Goal: Information Seeking & Learning: Learn about a topic

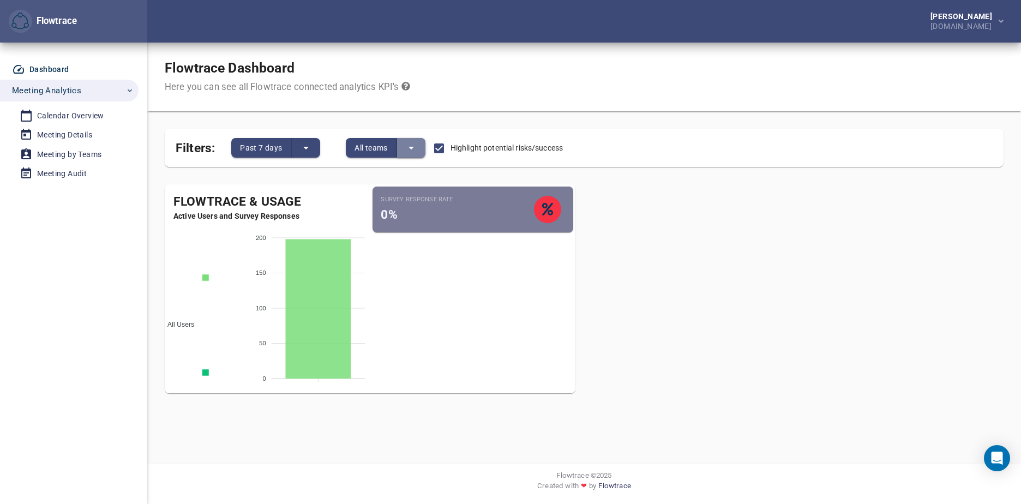
click at [411, 149] on icon "split button" at bounding box center [411, 147] width 13 height 13
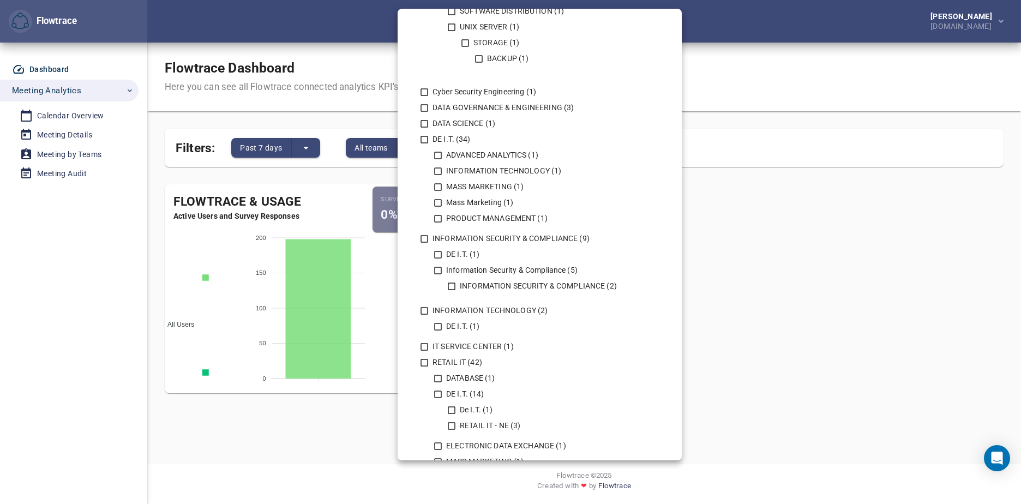
scroll to position [454, 0]
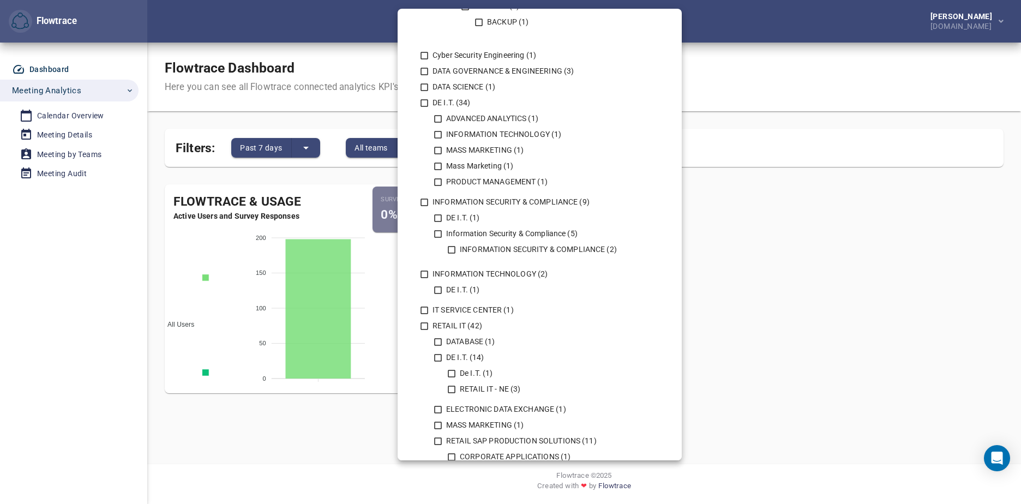
click at [790, 314] on div at bounding box center [510, 252] width 1021 height 504
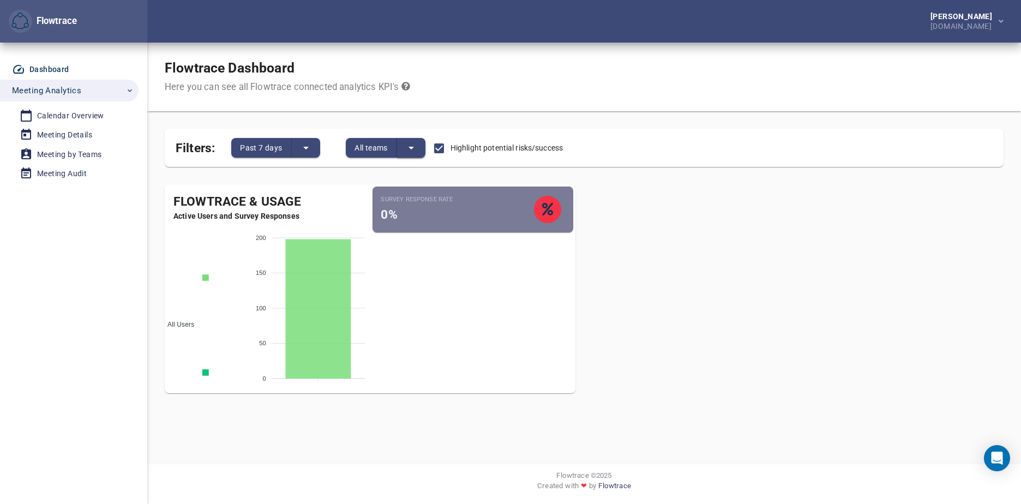
click at [413, 158] on button "split button" at bounding box center [411, 148] width 28 height 20
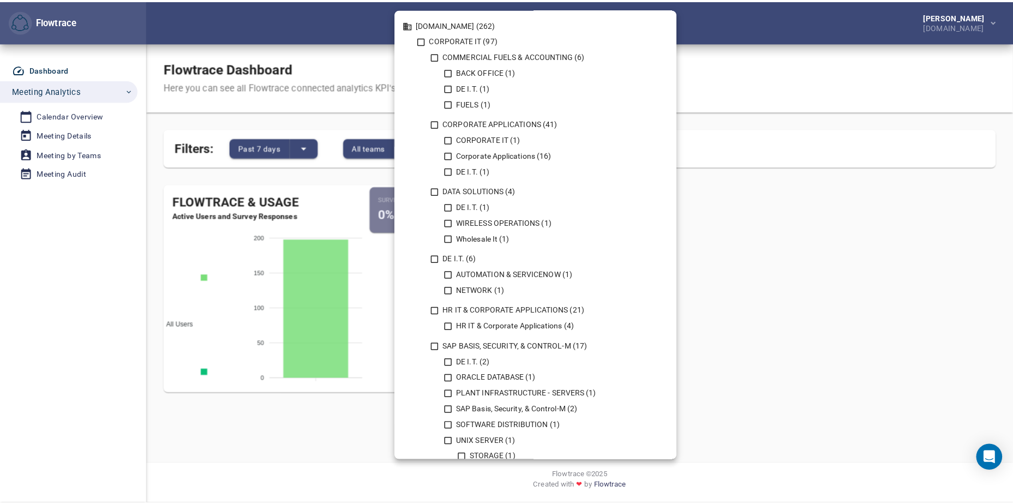
scroll to position [0, 0]
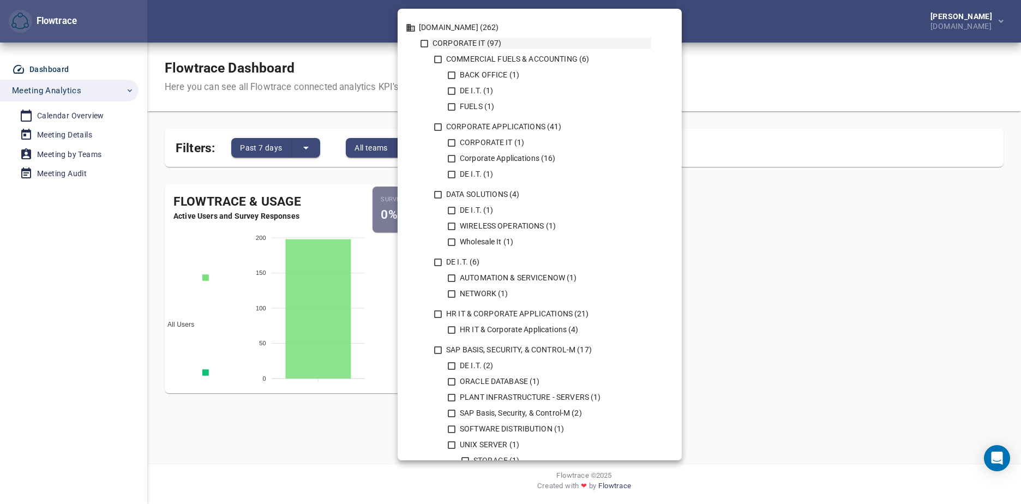
click at [470, 48] on div "CORPORATE IT (97)" at bounding box center [540, 43] width 221 height 11
click at [825, 223] on div at bounding box center [510, 252] width 1021 height 504
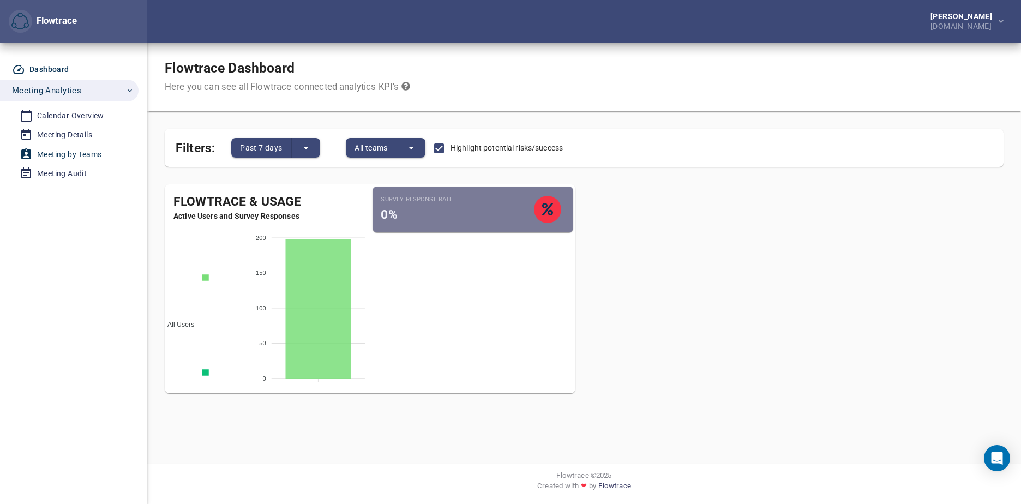
click at [51, 151] on div "Meeting by Teams" at bounding box center [69, 155] width 64 height 14
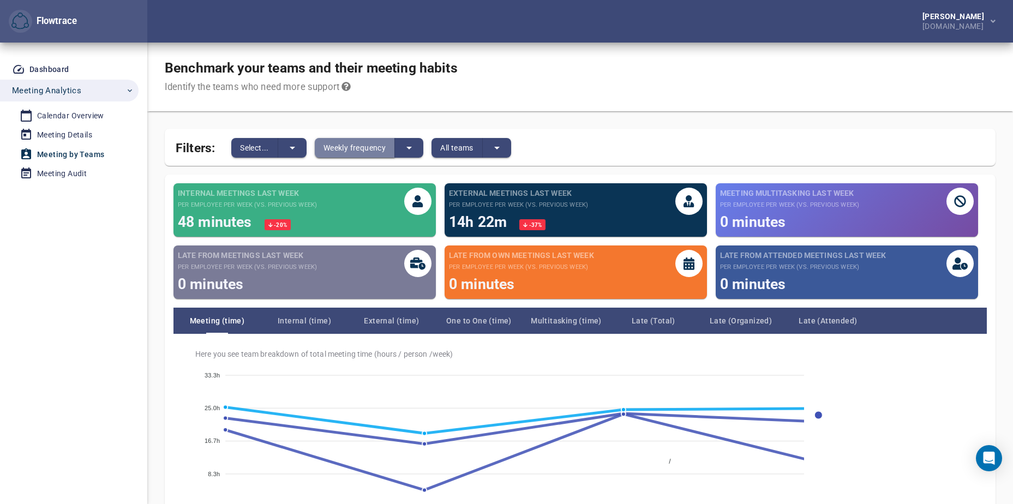
click at [351, 146] on span "Weekly frequency" at bounding box center [354, 147] width 62 height 13
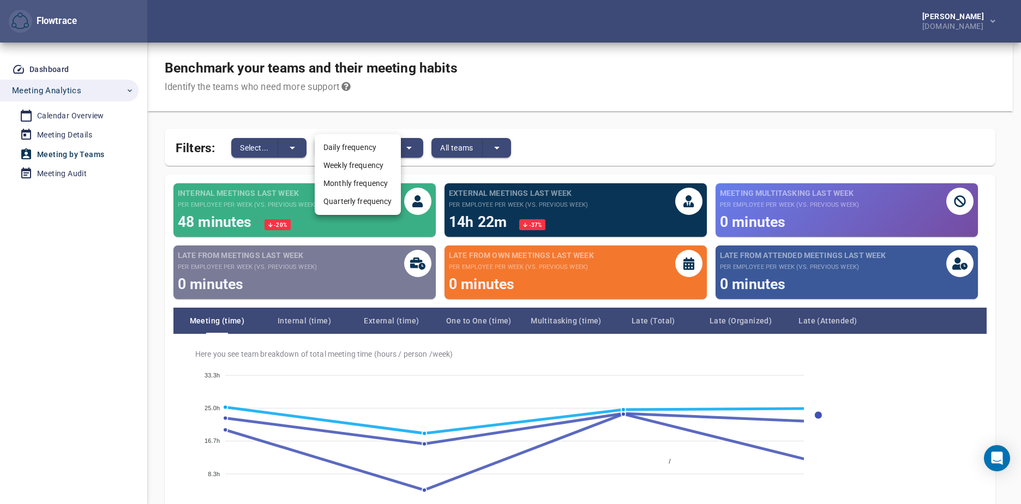
click at [360, 148] on li "Daily frequency" at bounding box center [358, 148] width 86 height 18
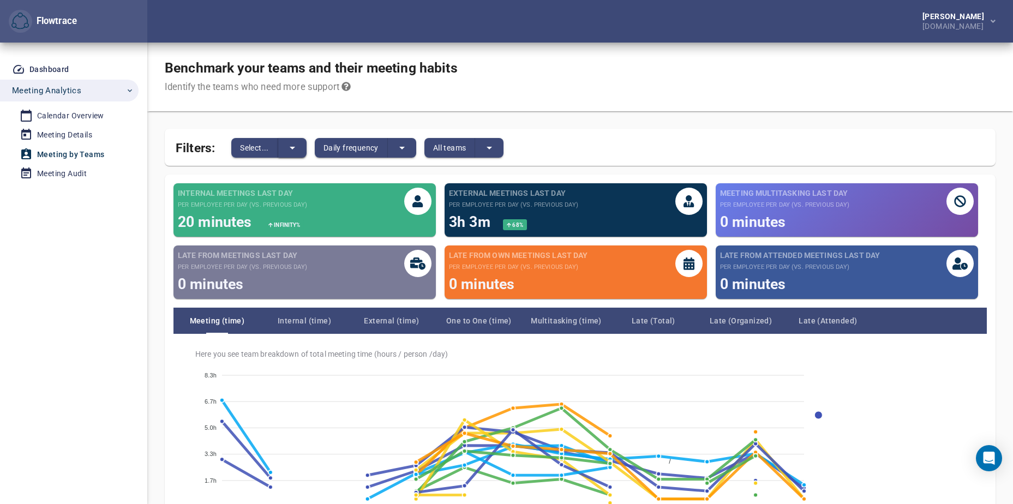
click at [284, 148] on button "split button" at bounding box center [292, 148] width 28 height 20
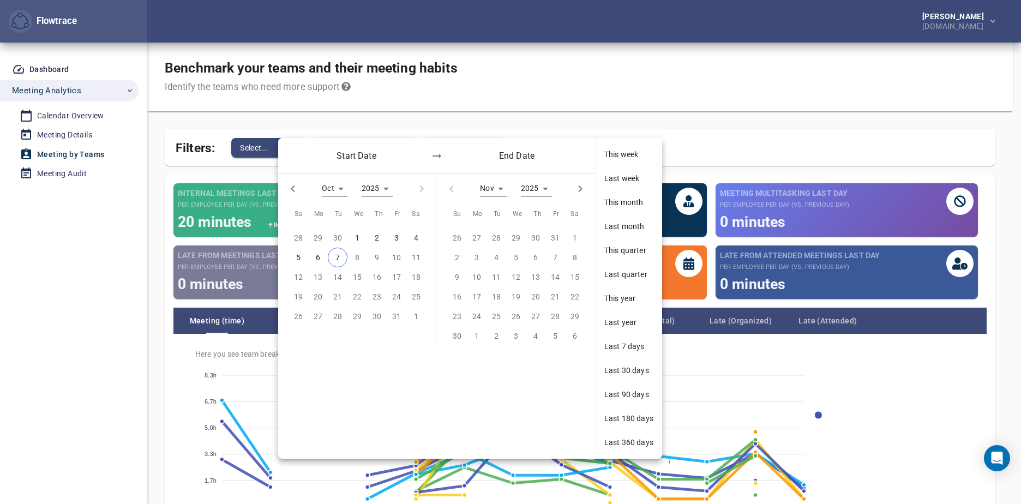
click at [495, 103] on div at bounding box center [510, 252] width 1021 height 504
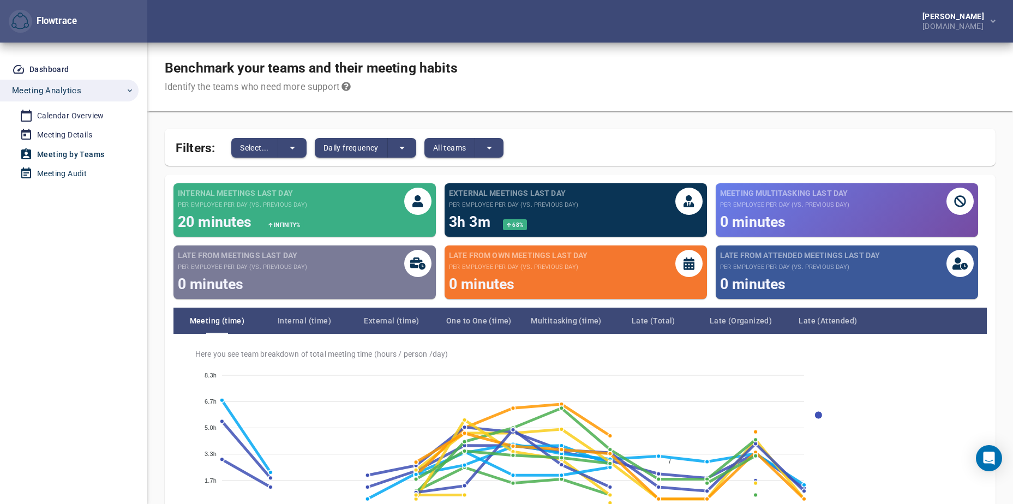
click at [62, 177] on div "Meeting Audit" at bounding box center [62, 174] width 50 height 14
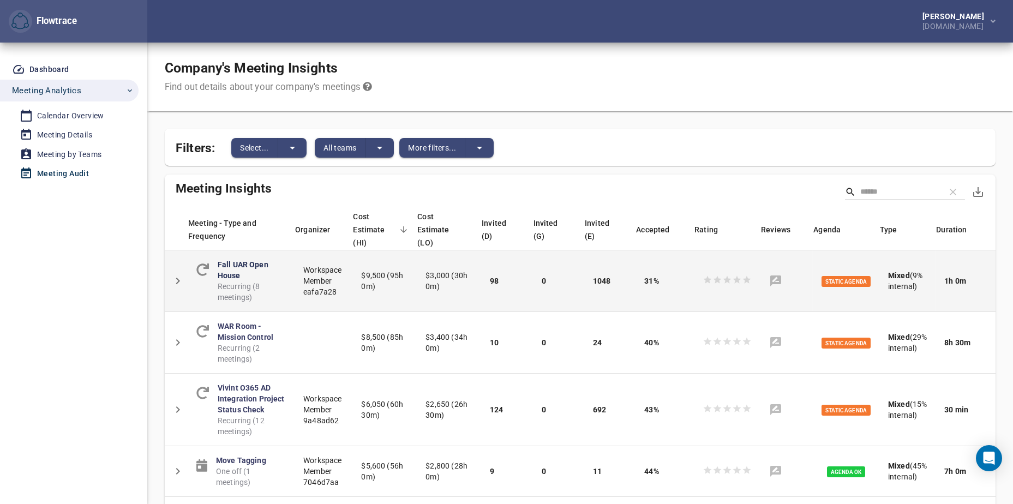
click at [260, 260] on link "Fall UAR Open House" at bounding box center [243, 270] width 51 height 20
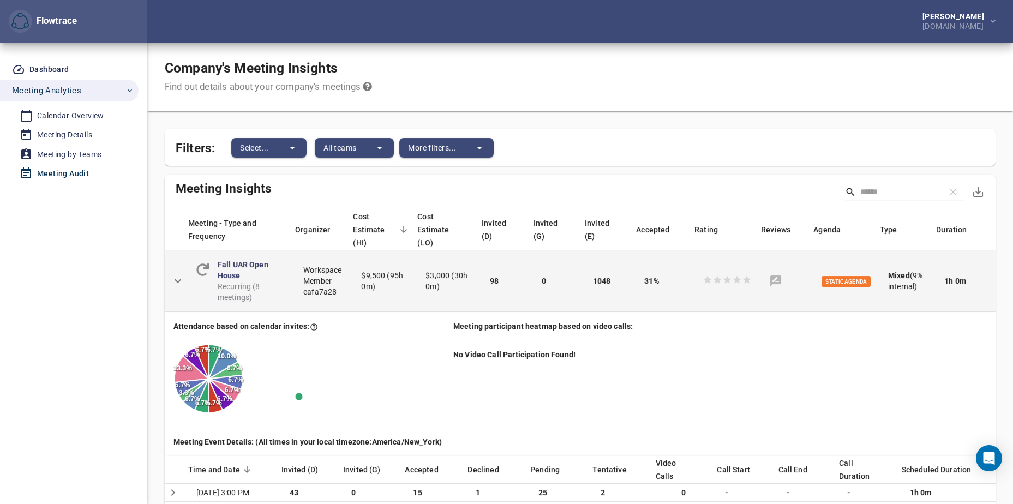
click at [181, 274] on icon "Detail panel visibility toggle" at bounding box center [177, 280] width 13 height 13
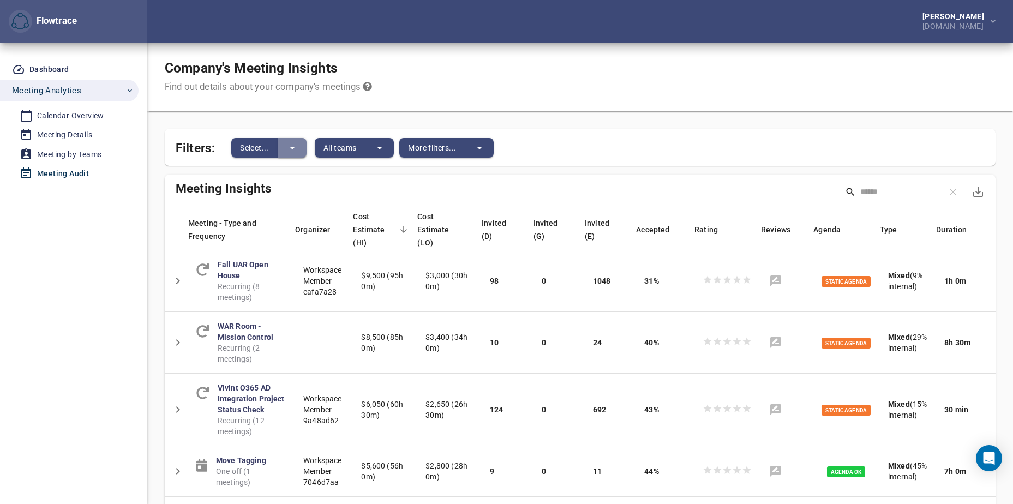
click at [298, 158] on button "split button" at bounding box center [292, 148] width 28 height 20
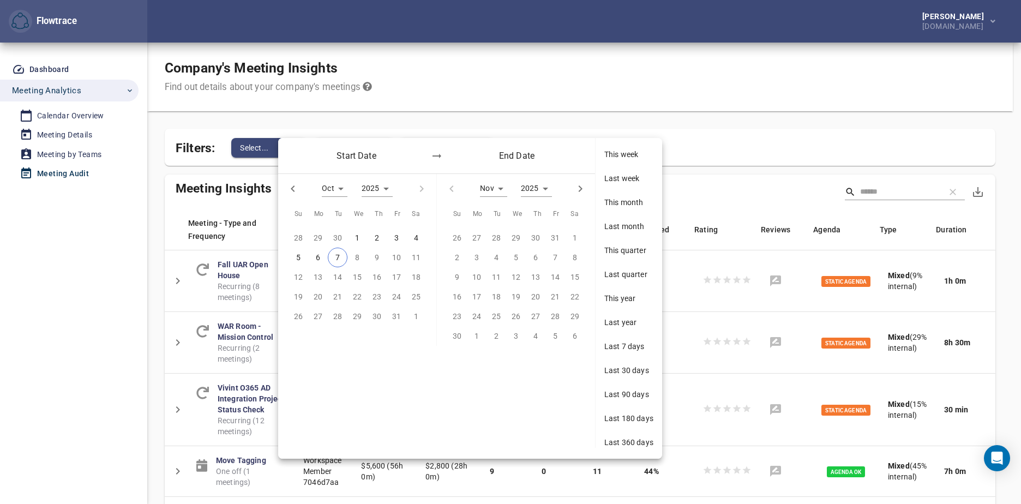
click at [650, 37] on div at bounding box center [510, 252] width 1021 height 504
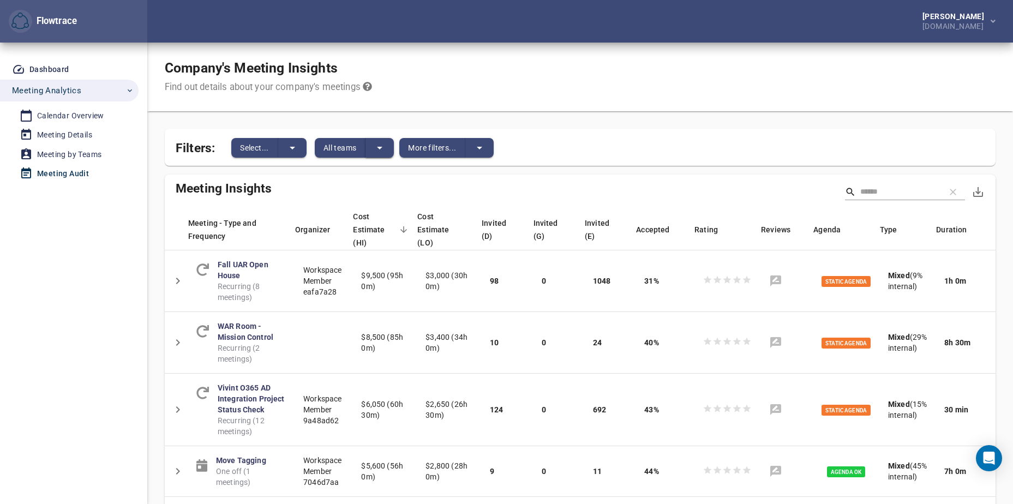
click at [379, 150] on icon "split button" at bounding box center [379, 147] width 13 height 13
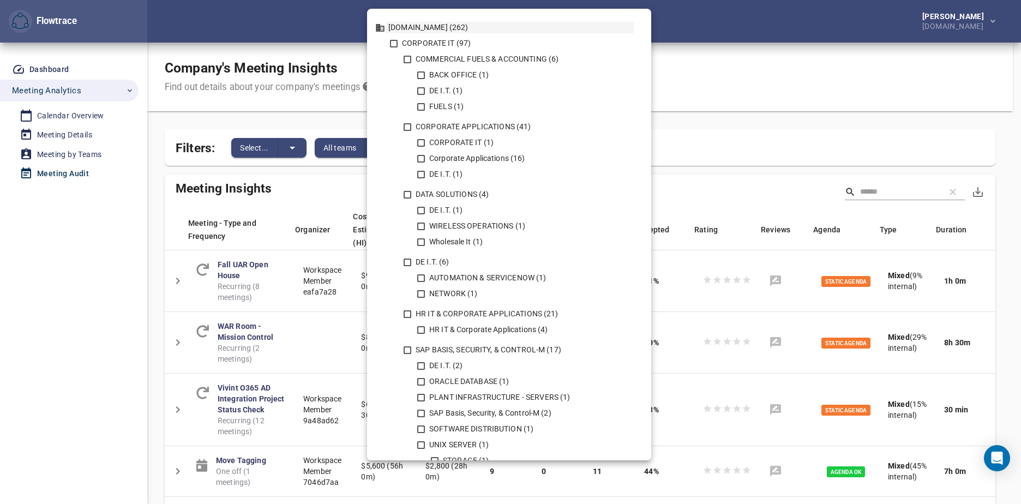
click at [411, 24] on div "[DOMAIN_NAME] (262)" at bounding box center [510, 27] width 248 height 11
click at [844, 93] on div at bounding box center [510, 252] width 1021 height 504
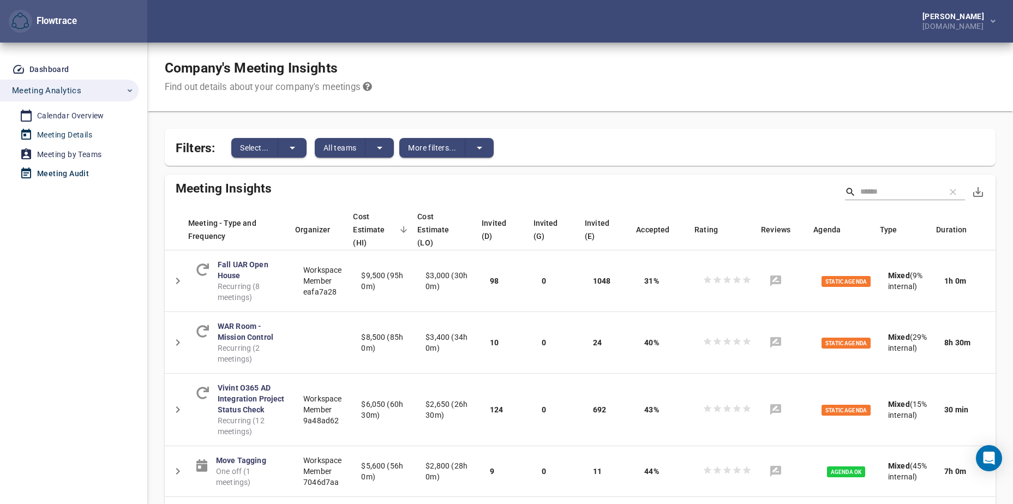
click at [77, 134] on div "Meeting Details" at bounding box center [64, 135] width 55 height 14
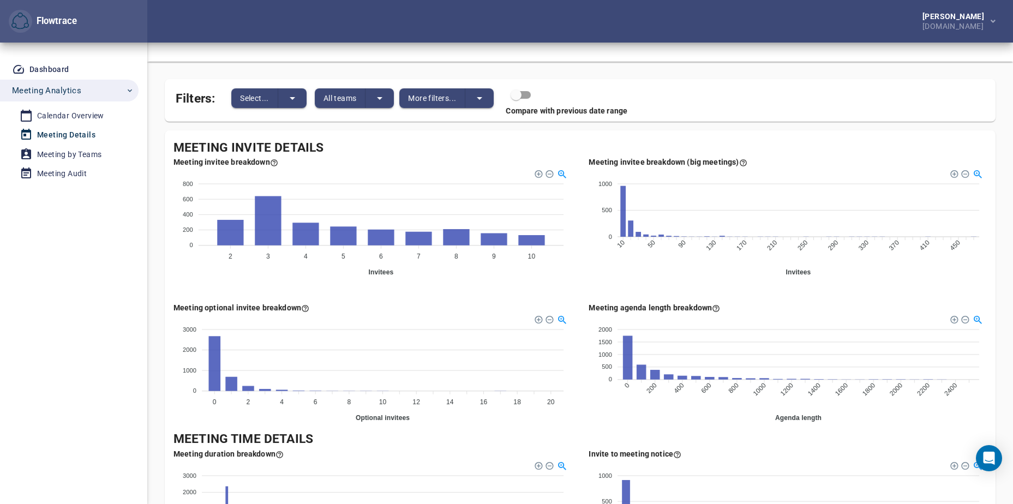
scroll to position [55, 0]
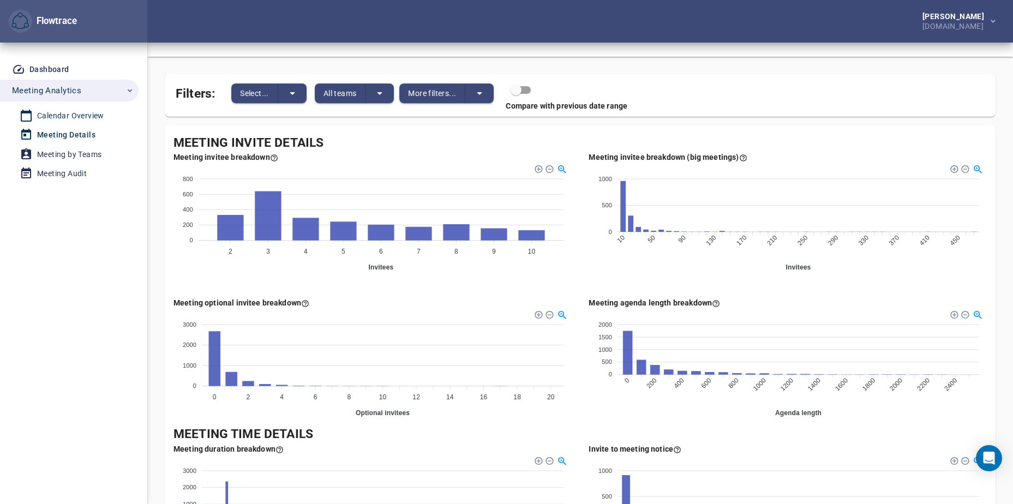
click at [79, 116] on div "Calendar Overview" at bounding box center [70, 116] width 67 height 14
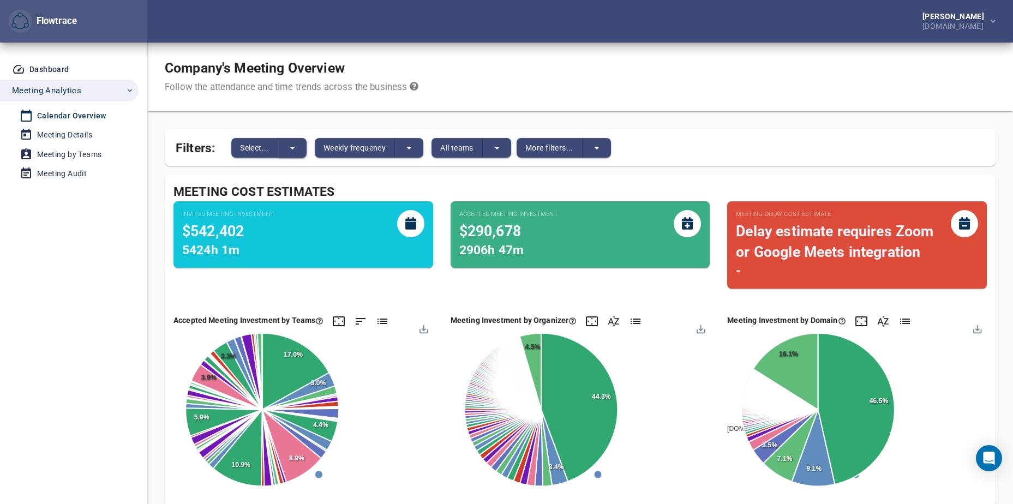
click at [295, 148] on icon "split button" at bounding box center [292, 147] width 13 height 13
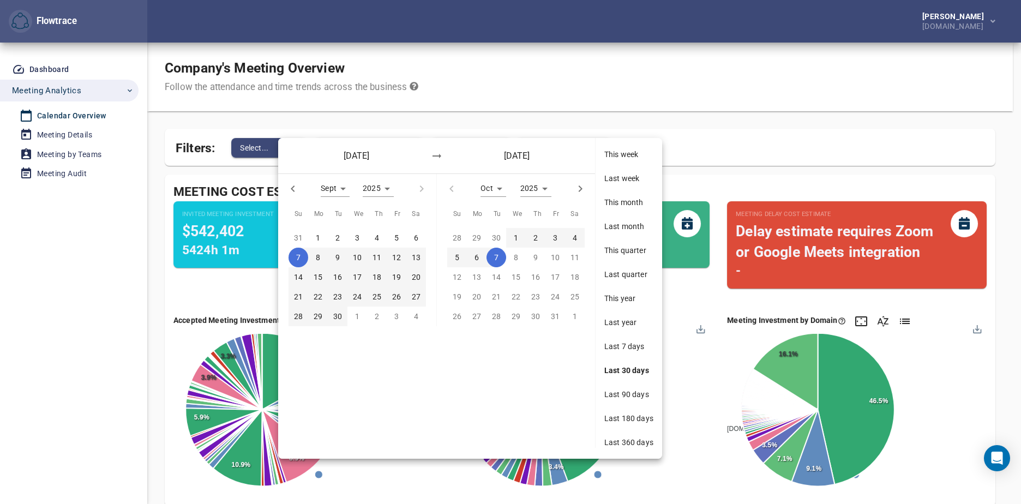
click at [285, 149] on div "[DATE] [DATE]" at bounding box center [436, 155] width 317 height 35
click at [886, 80] on div at bounding box center [510, 252] width 1021 height 504
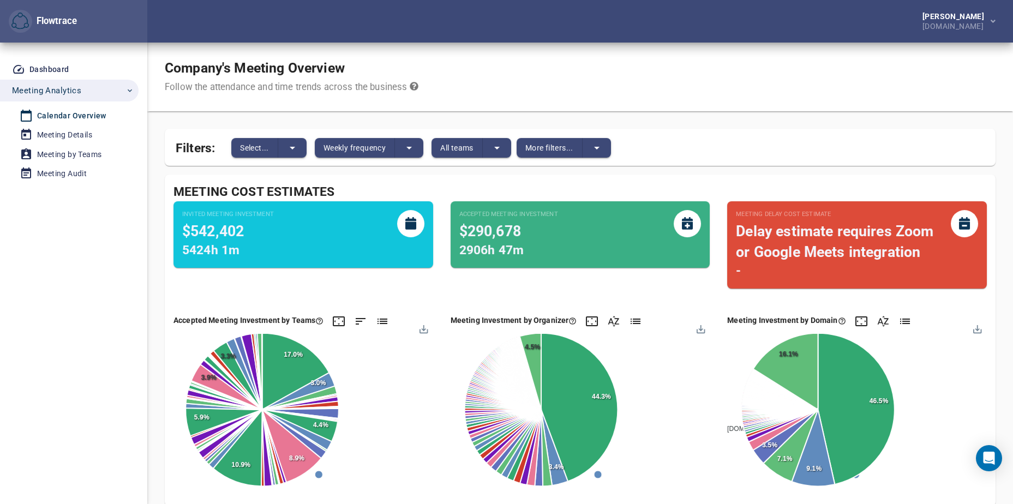
click at [849, 82] on div "Company's Meeting Overview Follow the attendance and time trends across the bus…" at bounding box center [579, 77] width 865 height 69
click at [84, 114] on div "Calendar Overview" at bounding box center [71, 116] width 69 height 14
click at [60, 66] on div "Dashboard" at bounding box center [49, 70] width 40 height 14
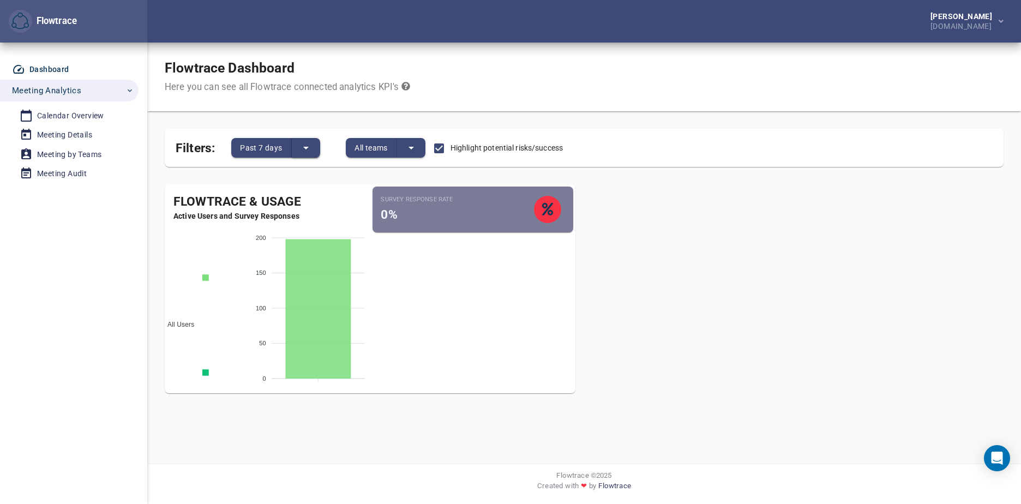
click at [309, 149] on icon "split button" at bounding box center [305, 147] width 13 height 13
click at [322, 119] on div at bounding box center [510, 252] width 1021 height 504
click at [401, 149] on button "split button" at bounding box center [411, 148] width 28 height 20
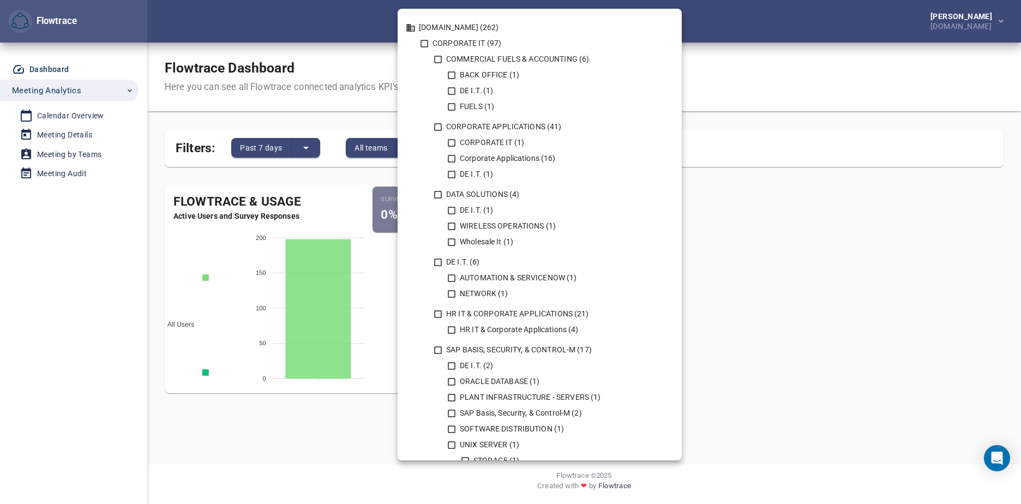
click at [767, 73] on div at bounding box center [510, 252] width 1021 height 504
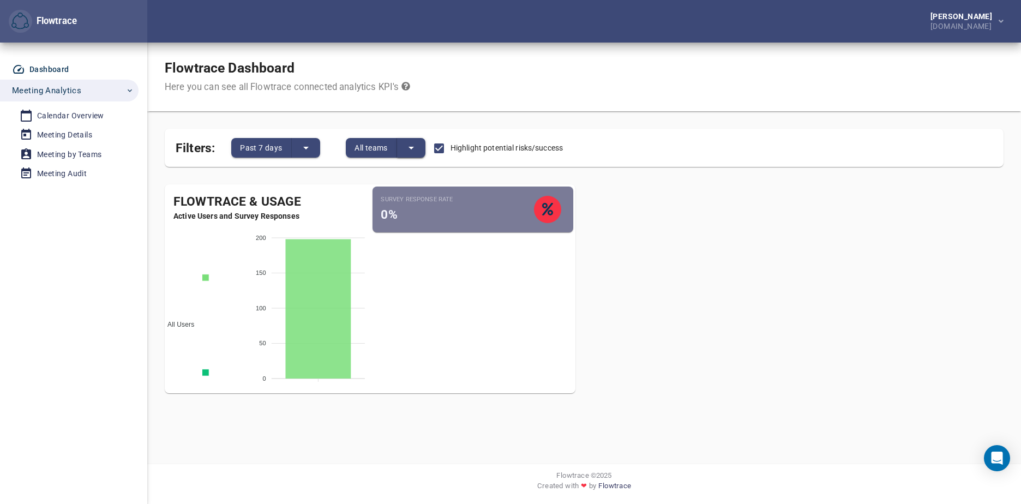
click at [416, 147] on icon "split button" at bounding box center [411, 147] width 13 height 13
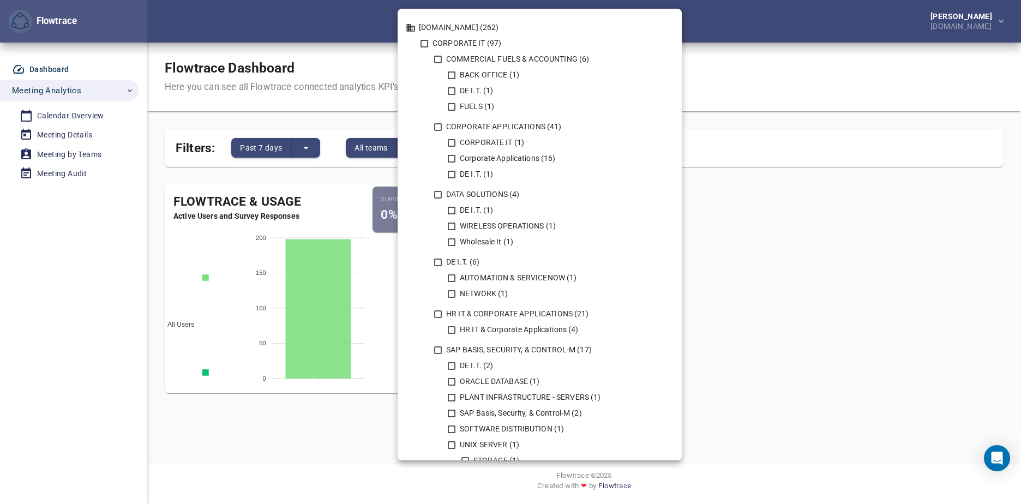
click at [381, 110] on div at bounding box center [510, 252] width 1021 height 504
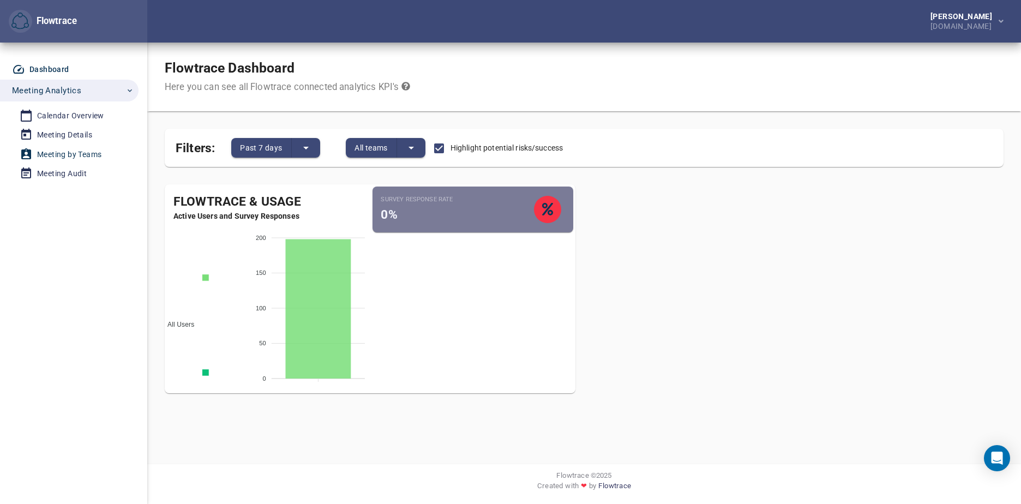
click at [46, 151] on div "Meeting by Teams" at bounding box center [69, 155] width 64 height 14
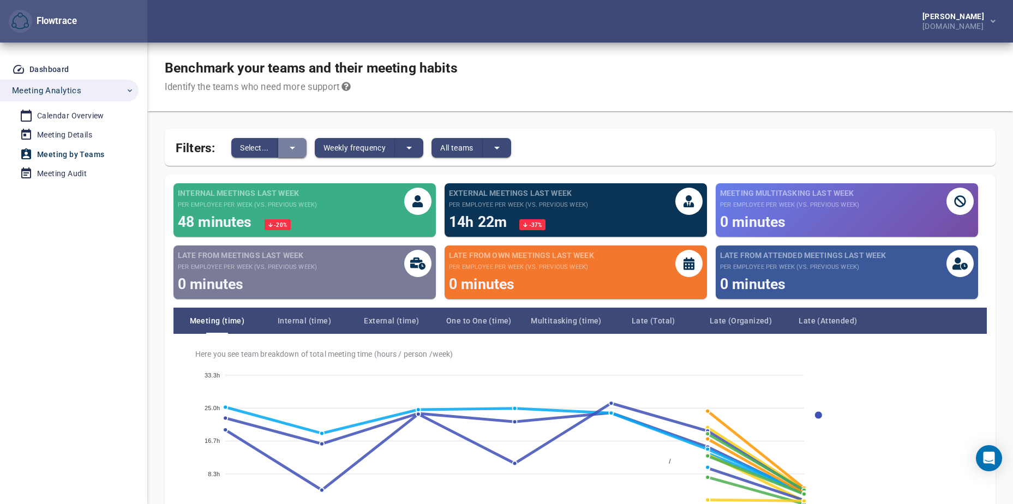
click at [284, 154] on button "split button" at bounding box center [292, 148] width 28 height 20
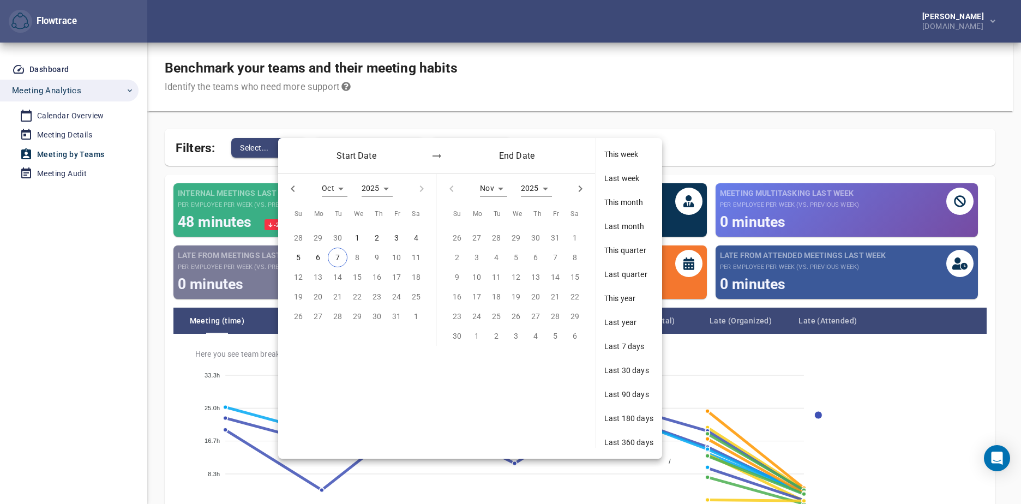
click at [767, 90] on div at bounding box center [510, 252] width 1021 height 504
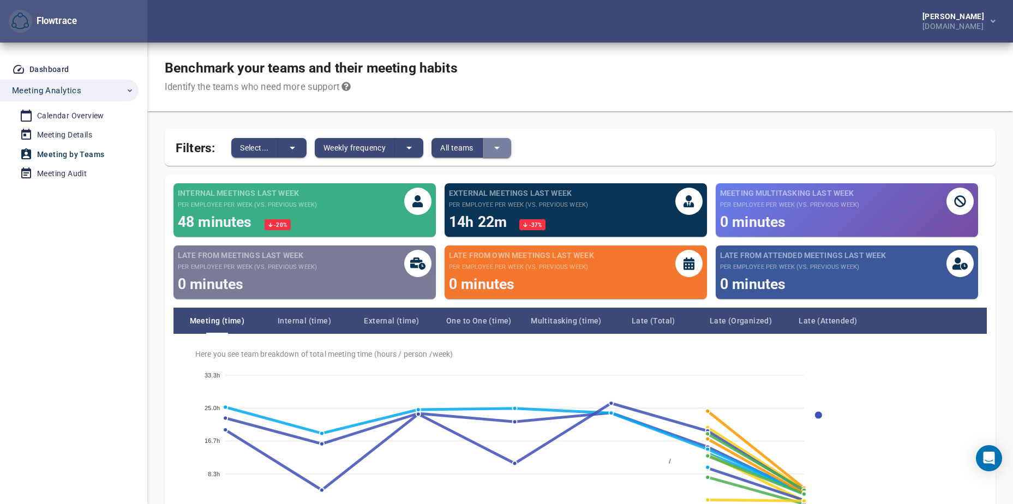
click at [485, 146] on button "split button" at bounding box center [497, 148] width 28 height 20
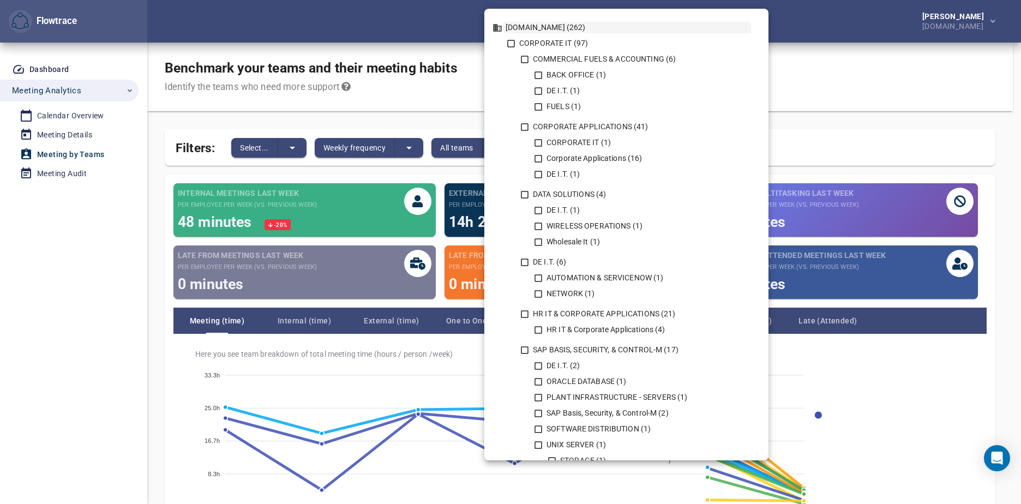
click at [539, 29] on div "[DOMAIN_NAME] (262)" at bounding box center [627, 27] width 248 height 11
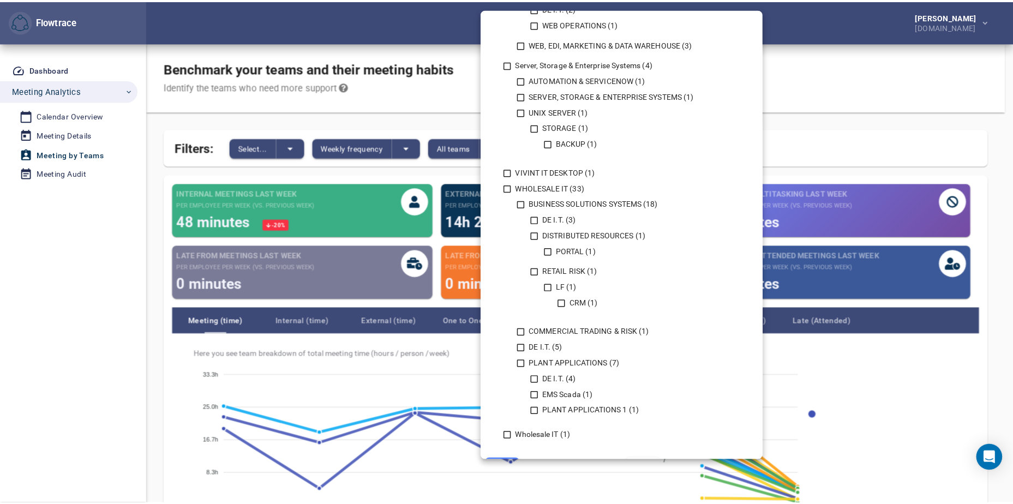
scroll to position [1026, 0]
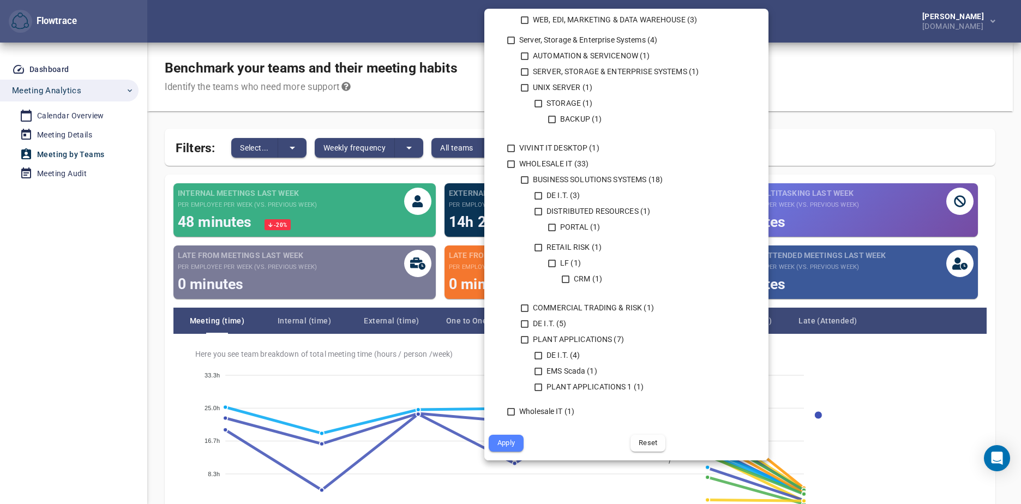
click at [97, 379] on div at bounding box center [510, 252] width 1021 height 504
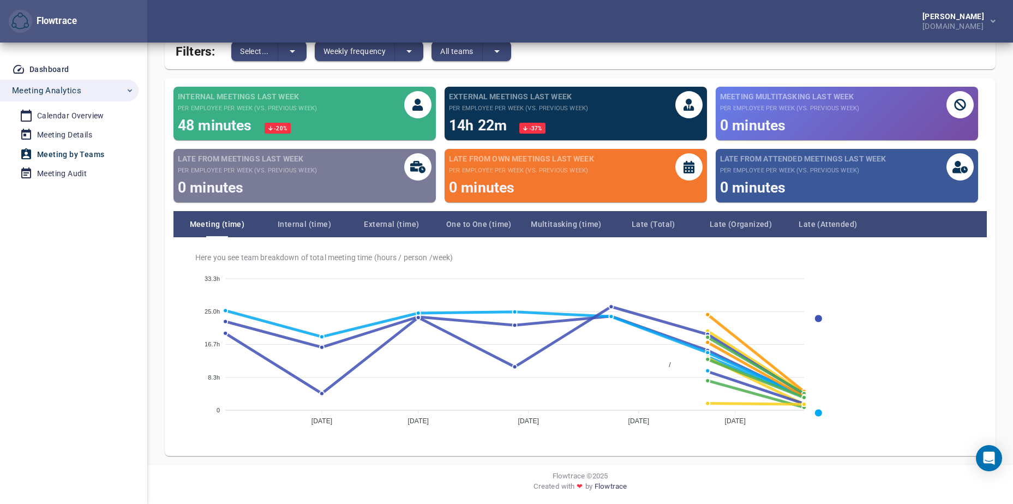
scroll to position [97, 0]
click at [43, 314] on div "Dashboard Meeting Analytics Calendar Overview Meeting Details Meeting by Teams …" at bounding box center [73, 273] width 147 height 461
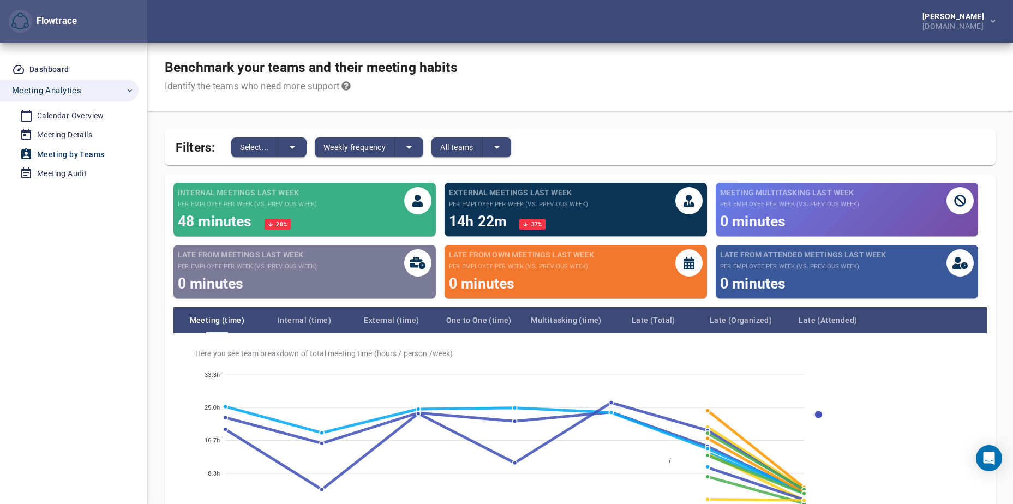
scroll to position [0, 0]
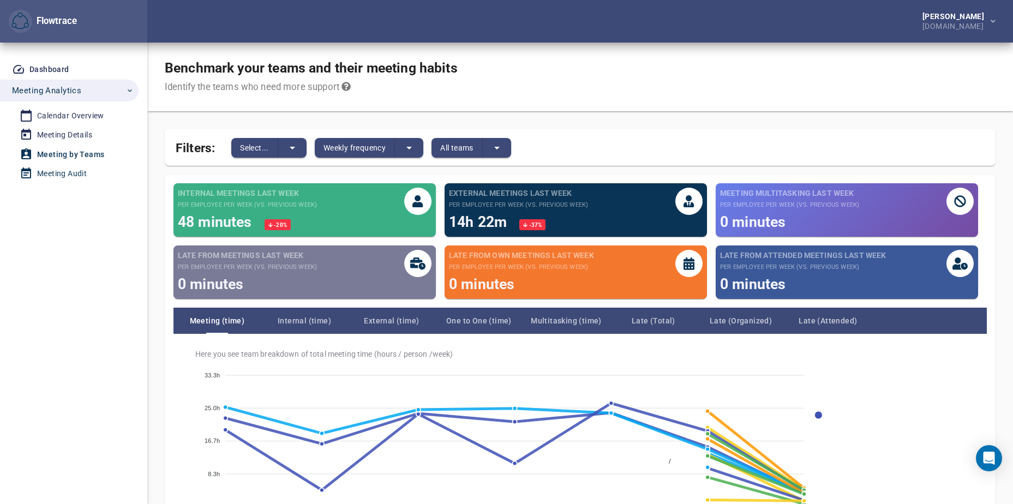
click at [66, 178] on div "Meeting Audit" at bounding box center [62, 174] width 50 height 14
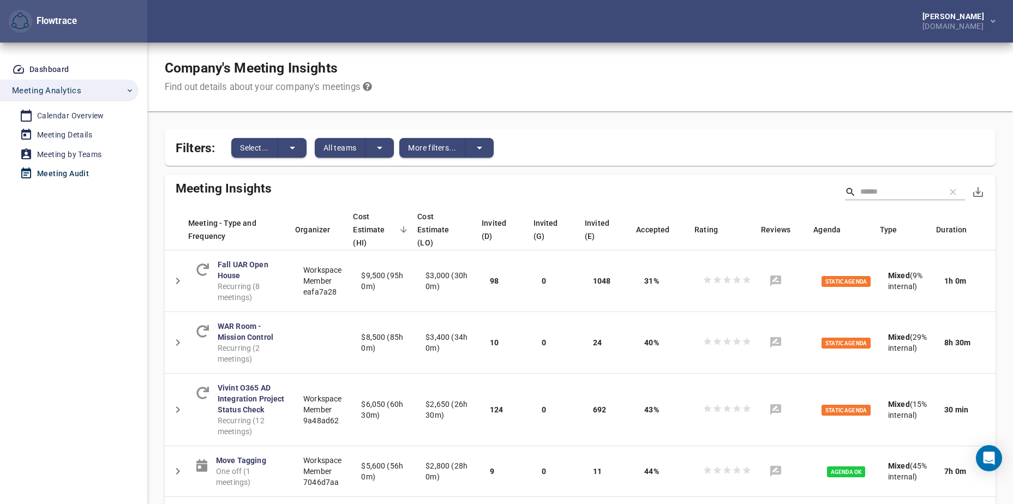
click at [860, 187] on input "Search" at bounding box center [898, 192] width 76 height 16
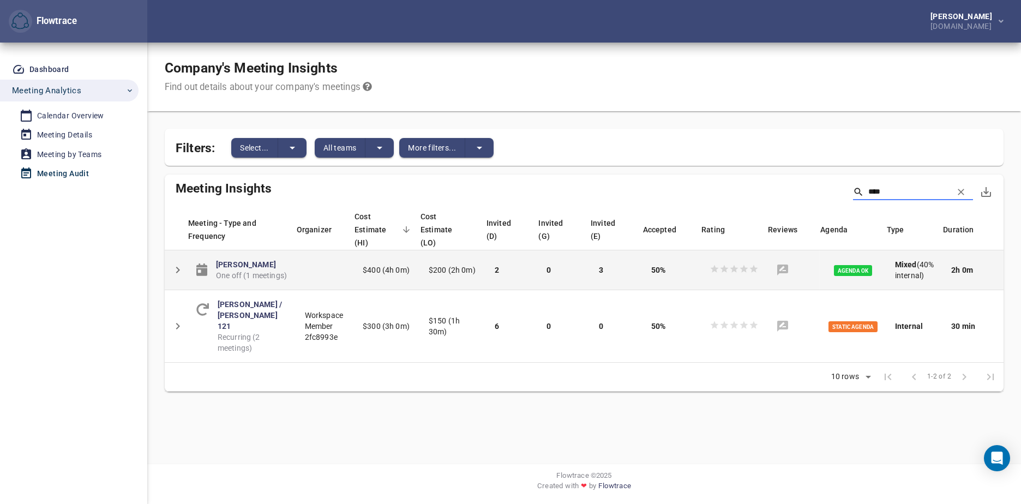
click at [298, 254] on td at bounding box center [325, 270] width 58 height 40
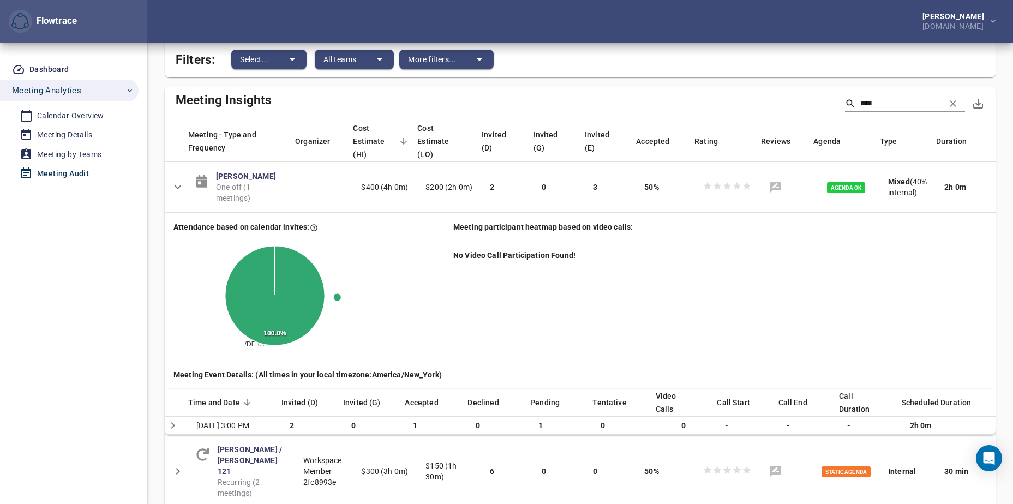
scroll to position [146, 0]
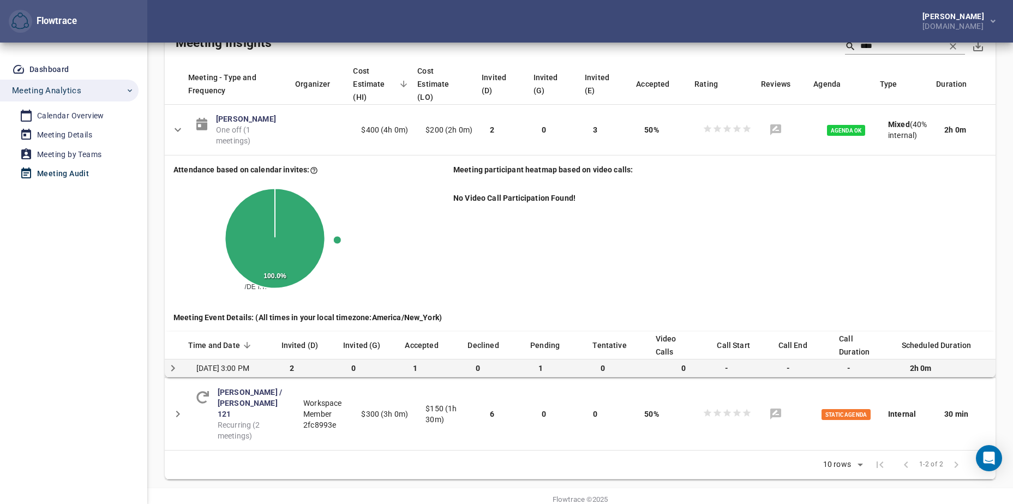
click at [291, 364] on span "2" at bounding box center [292, 368] width 4 height 9
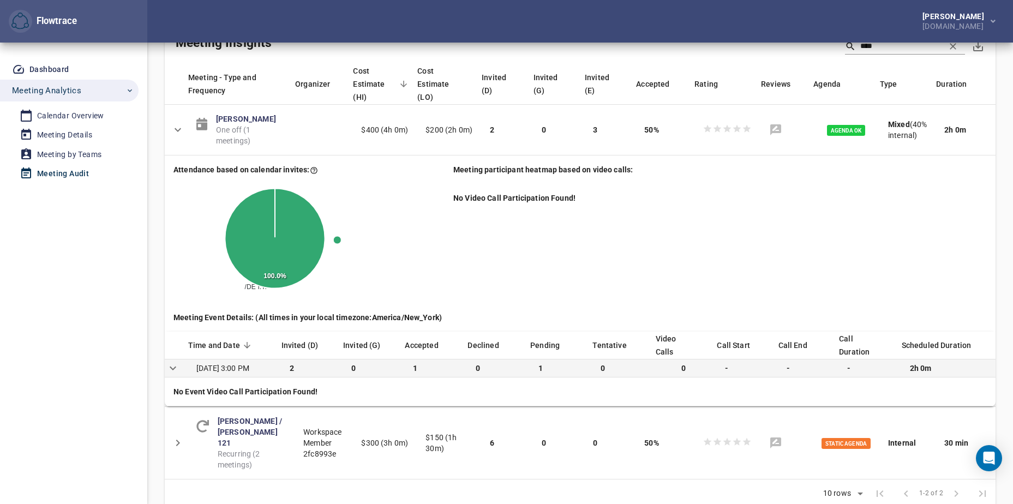
click at [293, 364] on span "2" at bounding box center [292, 368] width 4 height 9
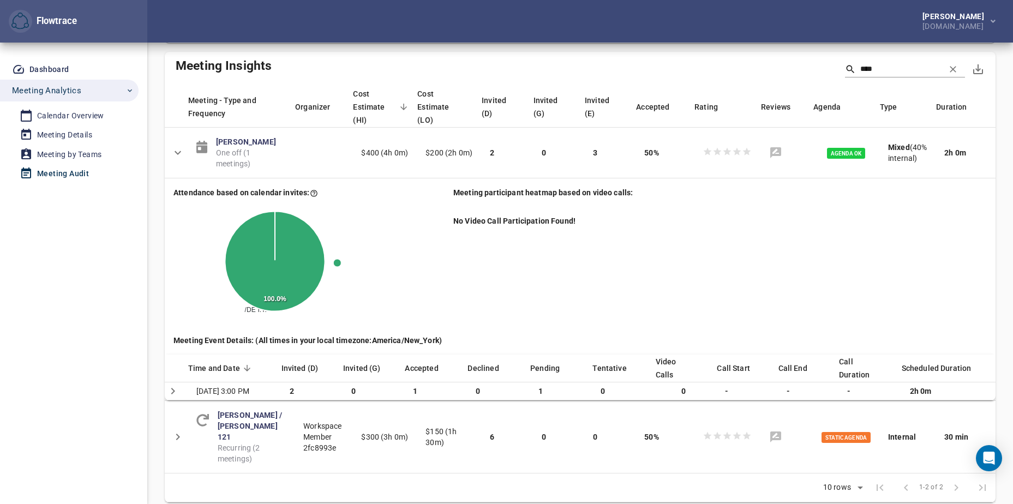
scroll to position [124, 0]
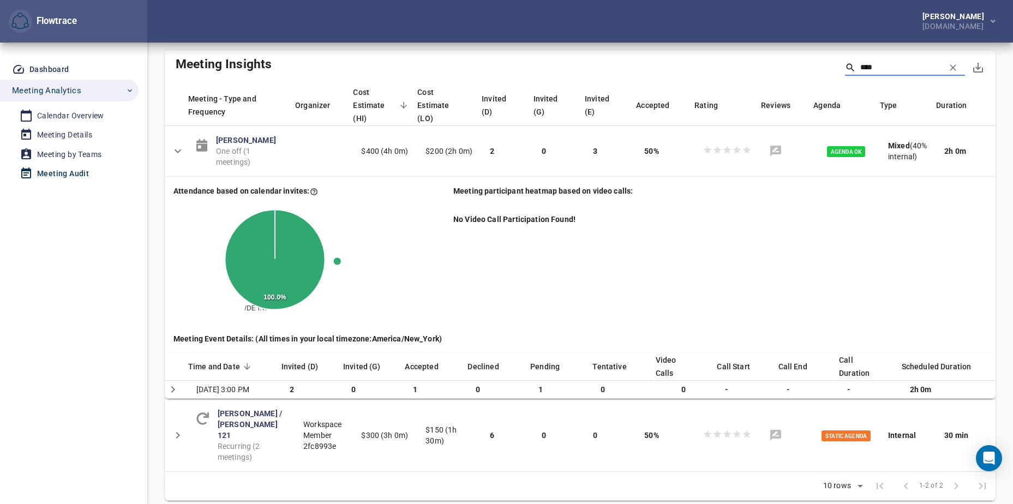
drag, startPoint x: 877, startPoint y: 71, endPoint x: 828, endPoint y: 71, distance: 48.5
click at [836, 71] on div "****" at bounding box center [900, 67] width 129 height 16
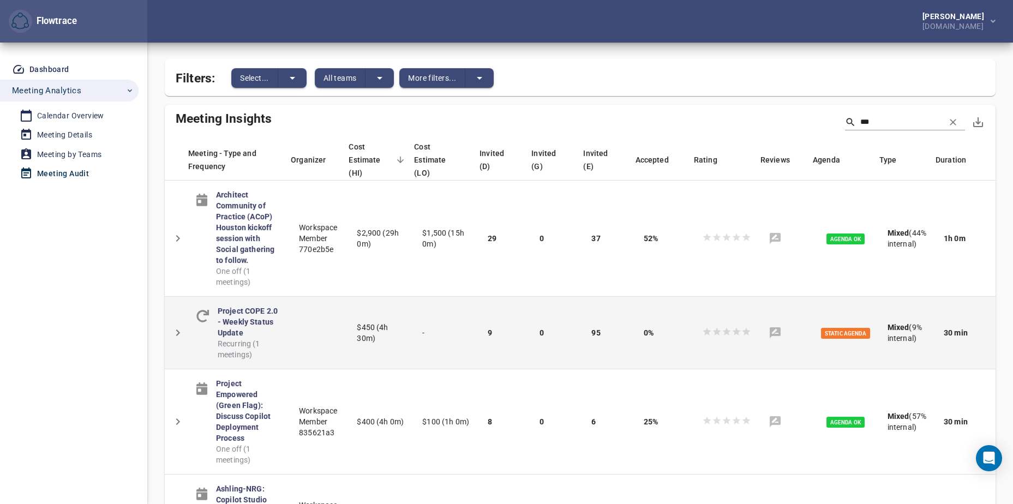
scroll to position [0, 0]
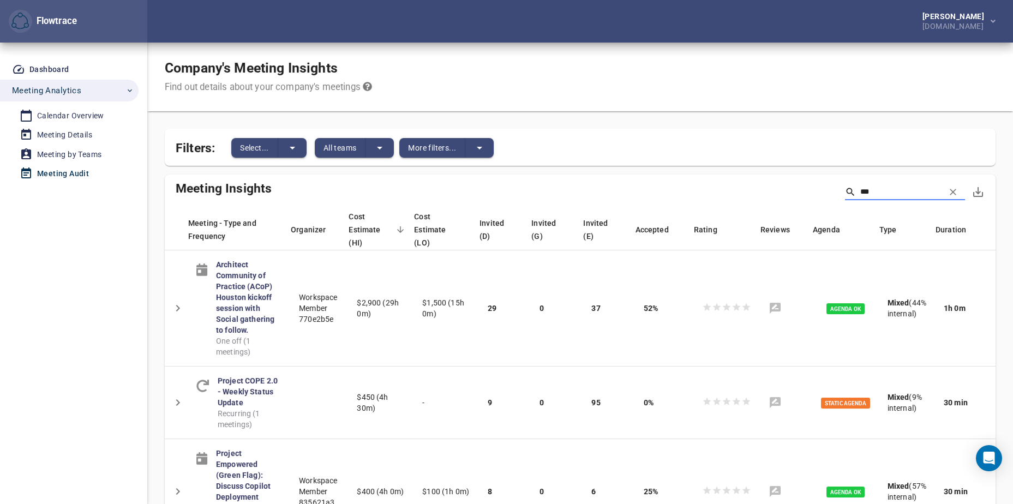
drag, startPoint x: 873, startPoint y: 190, endPoint x: 854, endPoint y: 195, distance: 19.6
click at [860, 195] on input "***" at bounding box center [898, 192] width 76 height 16
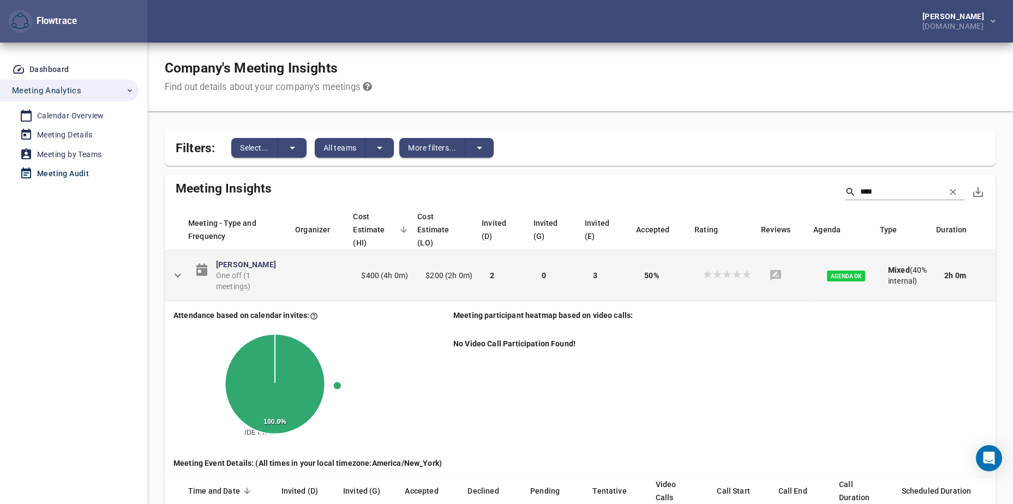
click at [250, 275] on span "One off (1 meetings)" at bounding box center [251, 281] width 70 height 22
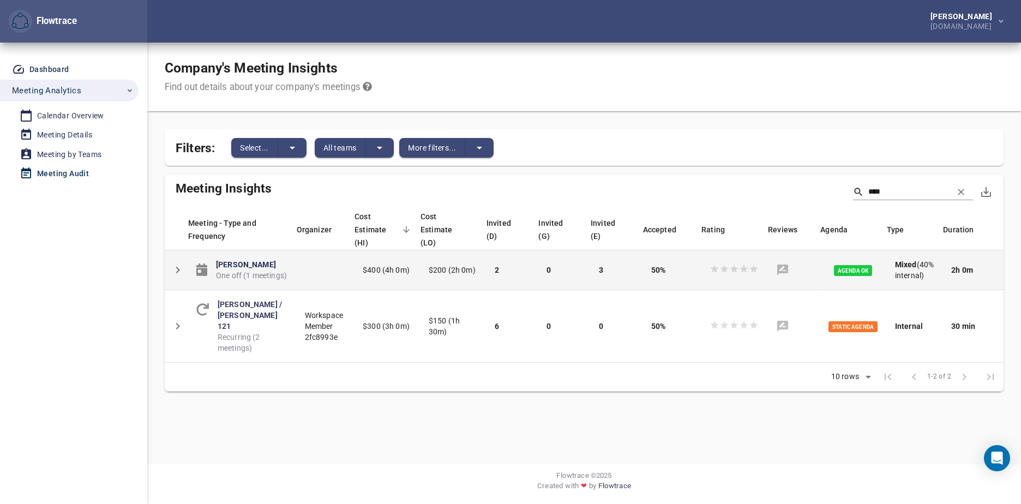
click at [246, 260] on link "[PERSON_NAME]" at bounding box center [246, 264] width 60 height 9
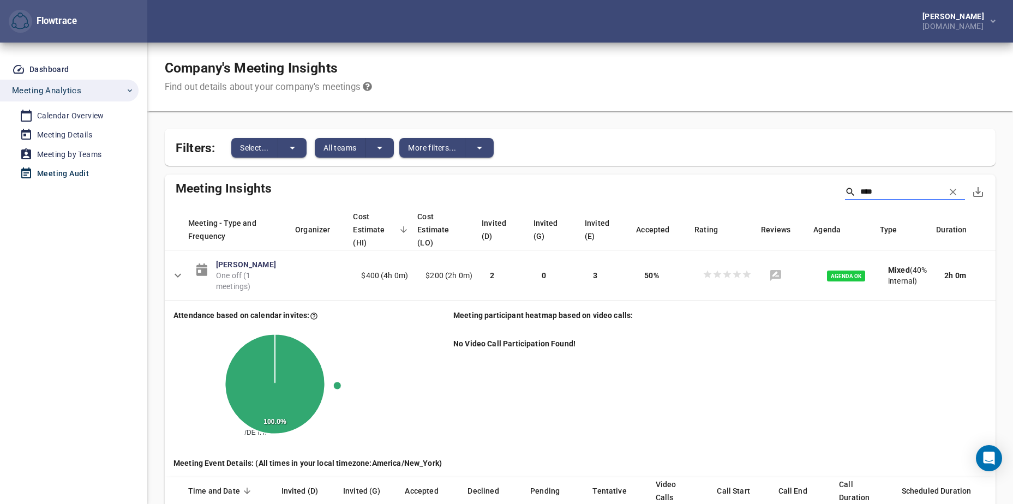
drag, startPoint x: 891, startPoint y: 195, endPoint x: 813, endPoint y: 195, distance: 77.4
click at [813, 195] on div "****" at bounding box center [580, 192] width 831 height 35
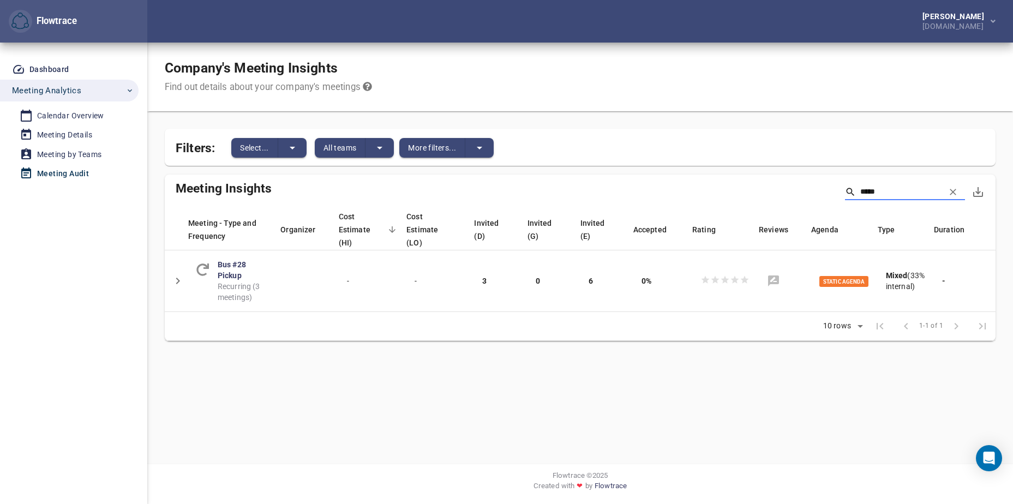
type input "******"
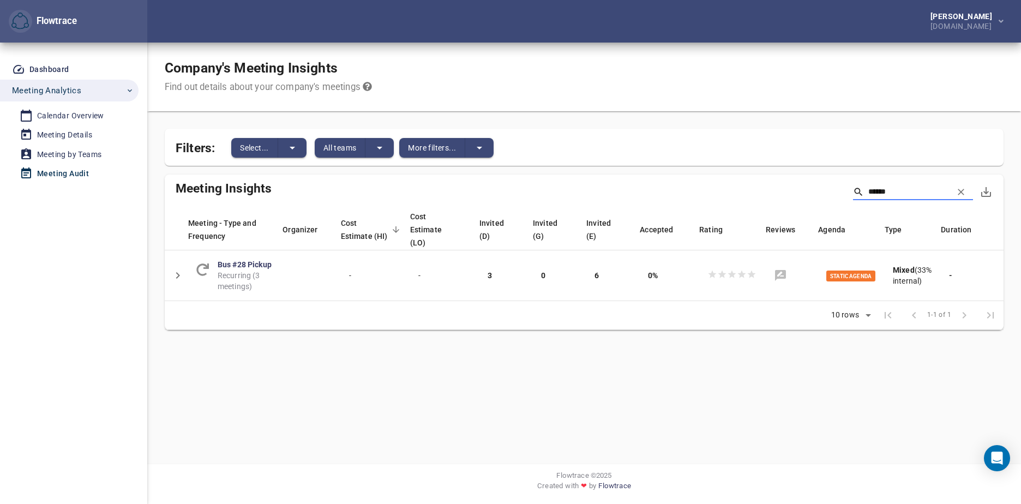
drag, startPoint x: 871, startPoint y: 193, endPoint x: 796, endPoint y: 185, distance: 76.2
click at [796, 185] on div "******" at bounding box center [584, 192] width 839 height 35
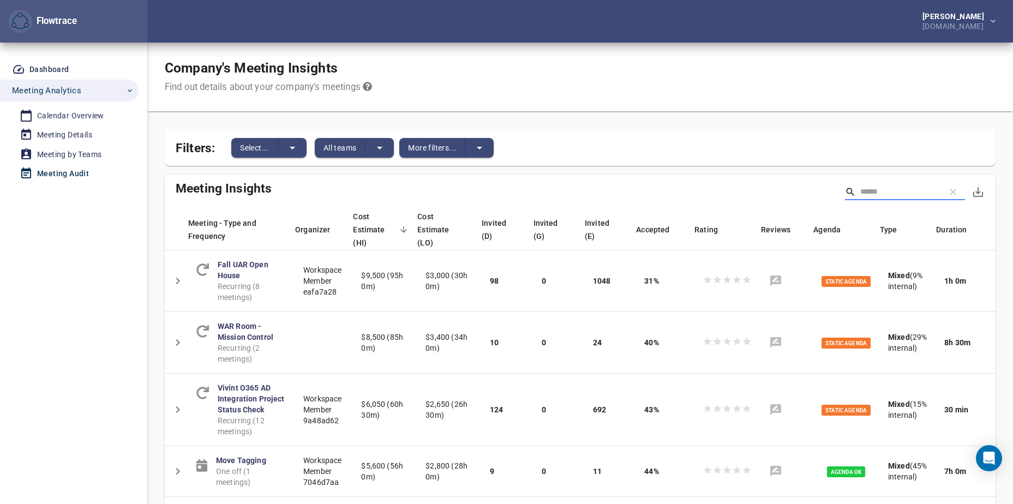
type input "*"
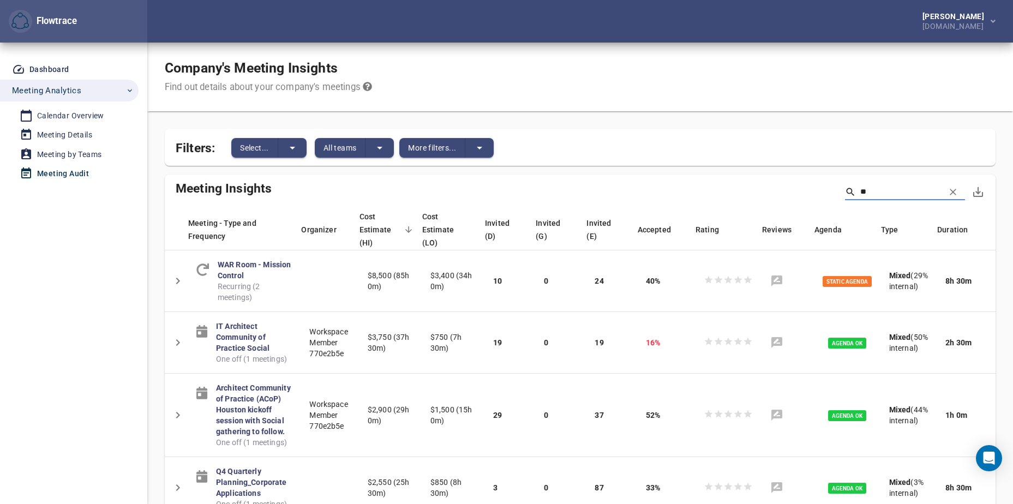
type input "*"
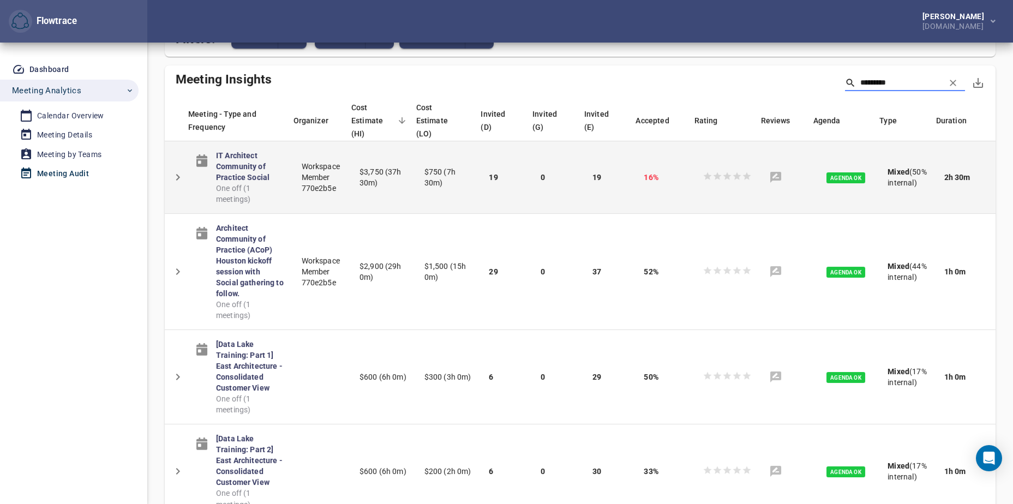
scroll to position [127, 0]
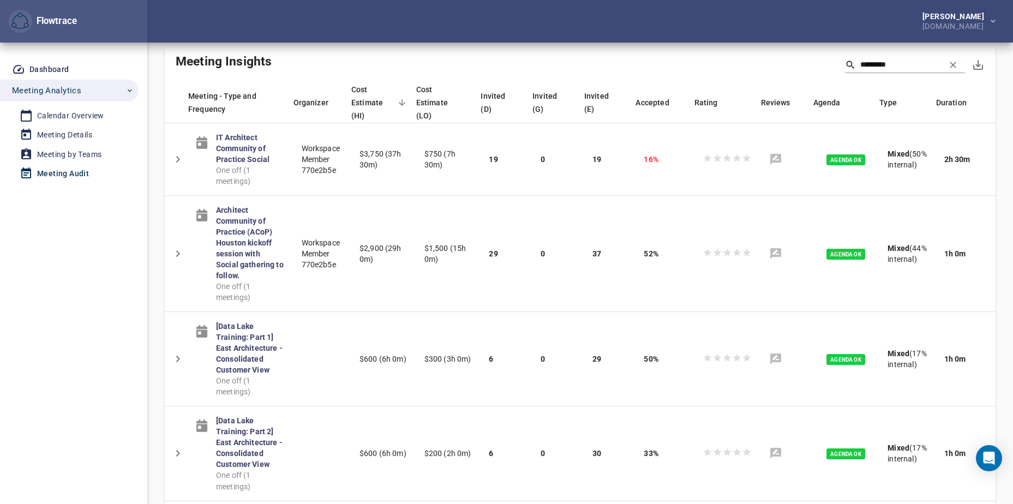
click at [89, 383] on div "Dashboard Meeting Analytics Calendar Overview Meeting Details Meeting by Teams …" at bounding box center [73, 273] width 147 height 461
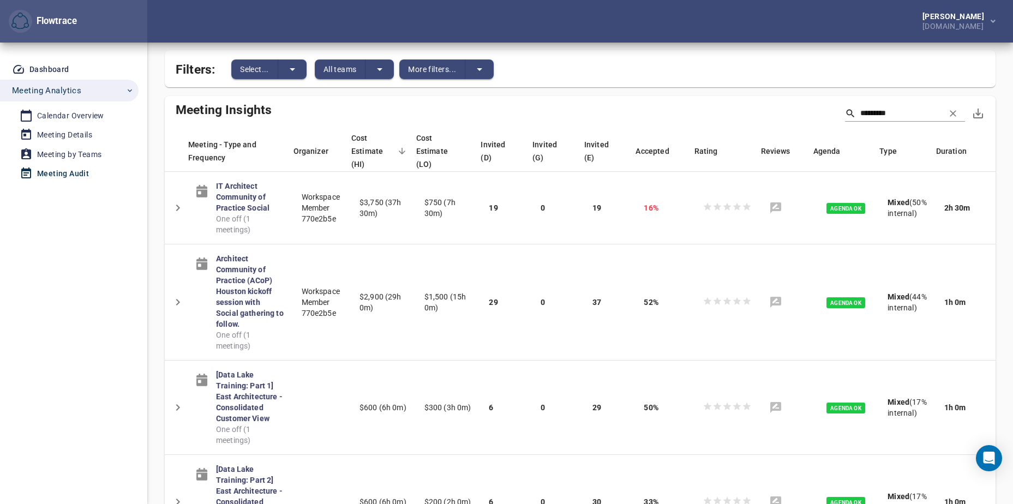
scroll to position [0, 0]
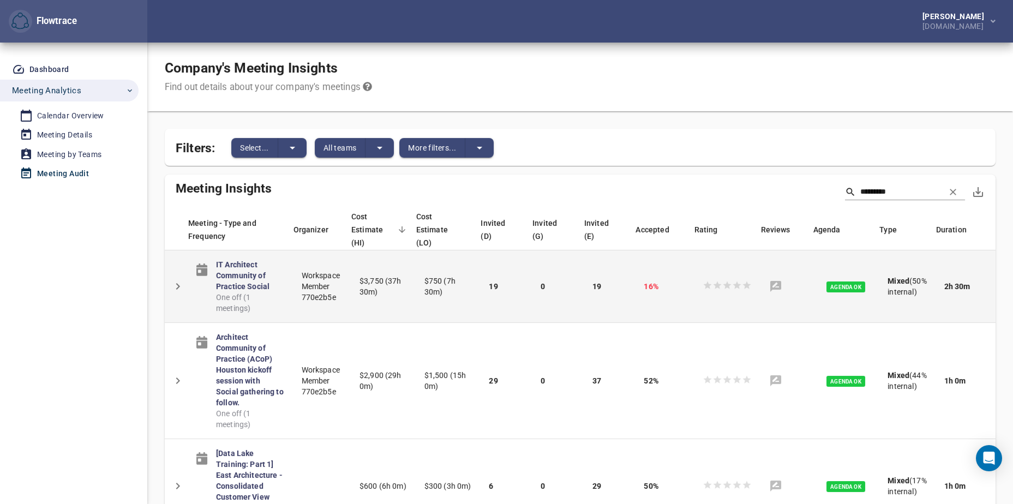
click at [178, 287] on icon "Detail panel visibility toggle" at bounding box center [178, 286] width 4 height 7
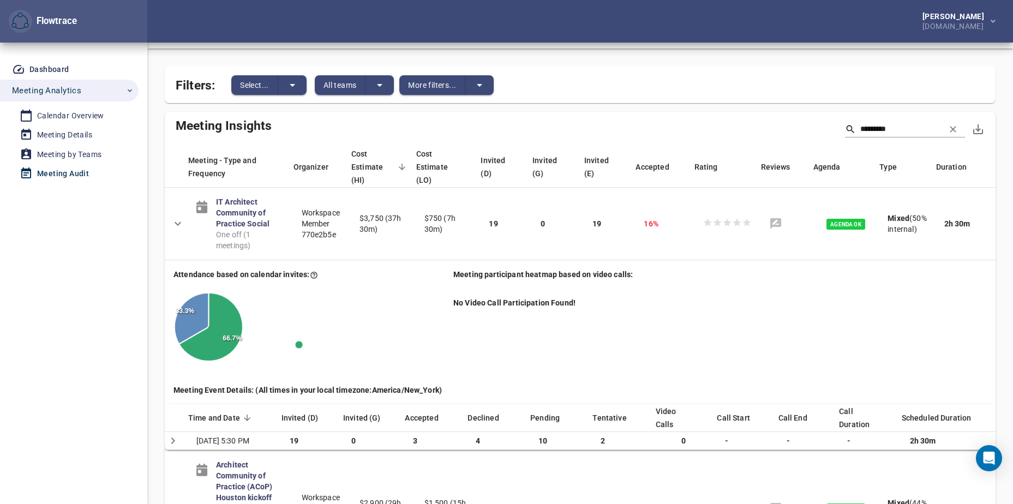
scroll to position [73, 0]
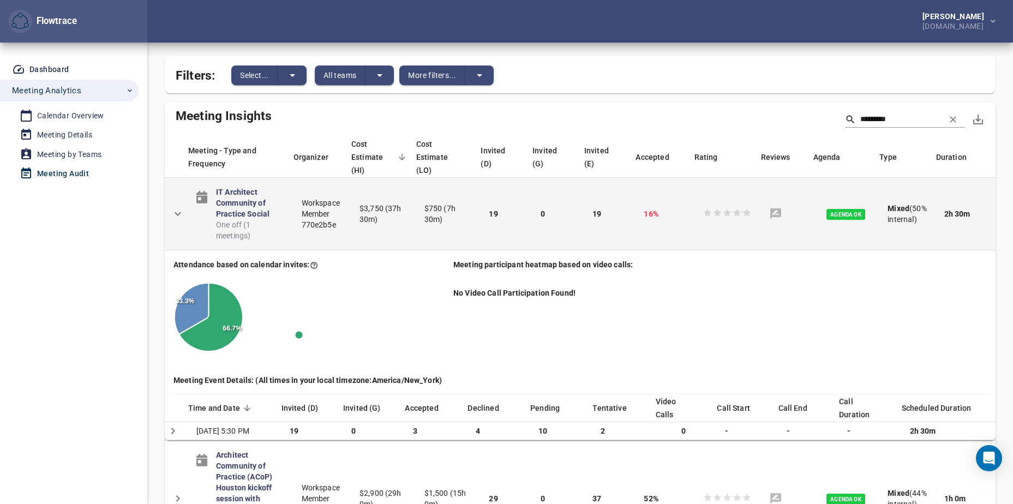
click at [176, 213] on icon "Detail panel visibility toggle" at bounding box center [178, 214] width 7 height 4
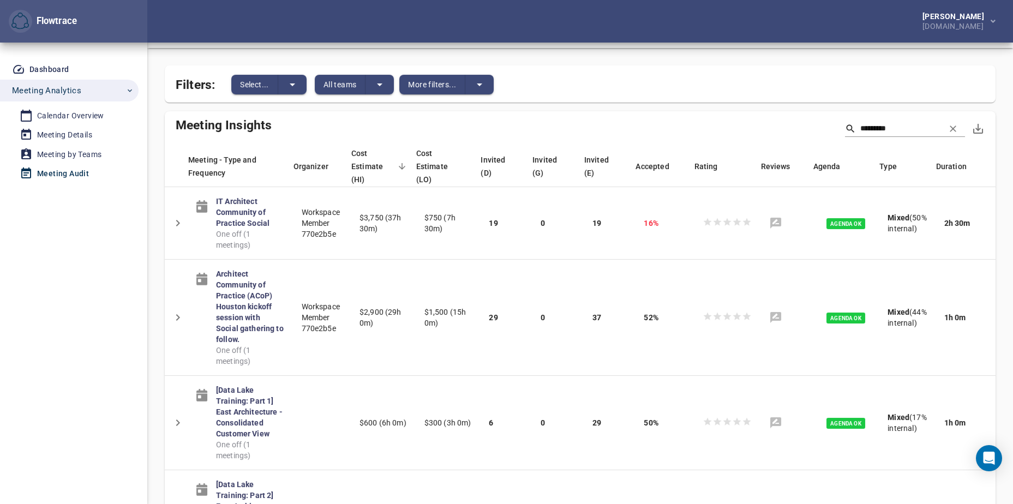
scroll to position [0, 0]
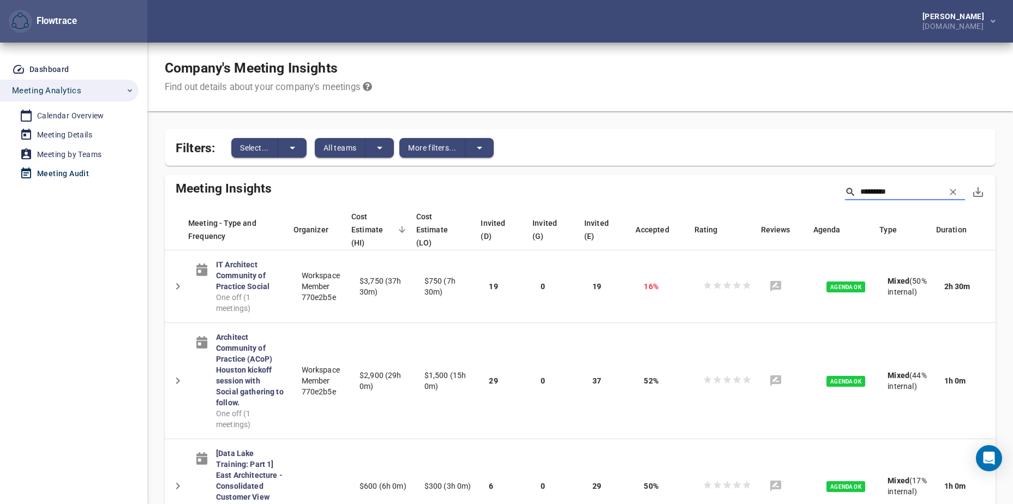
drag, startPoint x: 889, startPoint y: 191, endPoint x: 798, endPoint y: 186, distance: 91.2
click at [798, 186] on div "*********" at bounding box center [580, 192] width 831 height 35
paste input "**********"
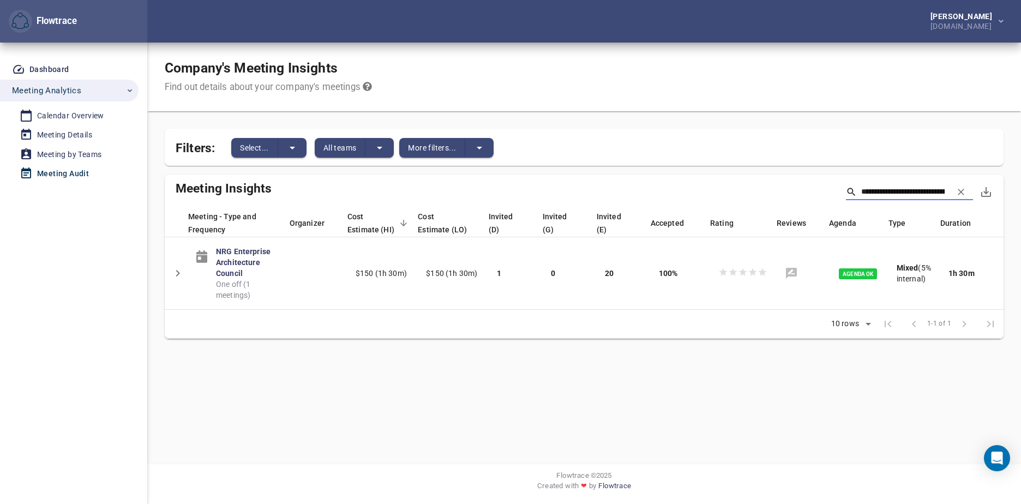
drag, startPoint x: 873, startPoint y: 193, endPoint x: 784, endPoint y: 190, distance: 88.9
click at [784, 190] on div "**********" at bounding box center [584, 192] width 839 height 35
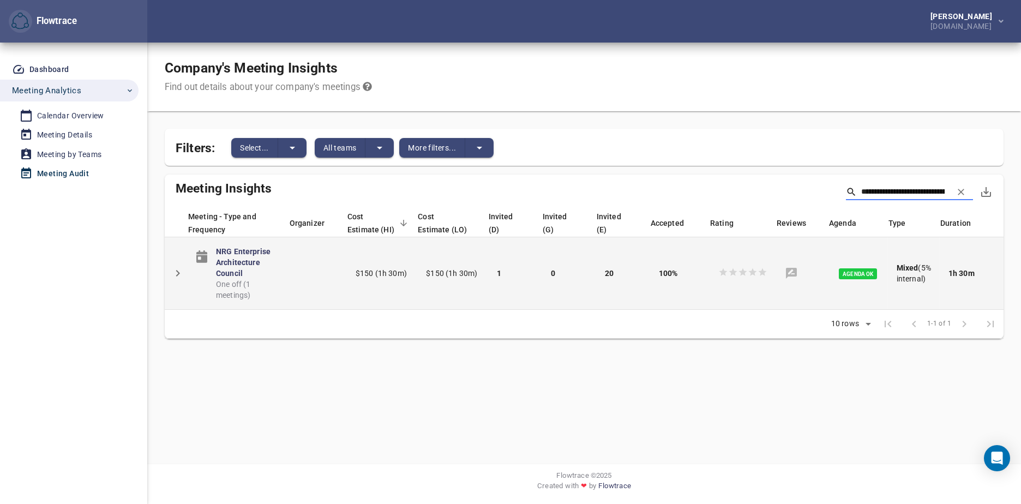
type input "**********"
click at [177, 272] on icon "Detail panel visibility toggle" at bounding box center [177, 273] width 13 height 13
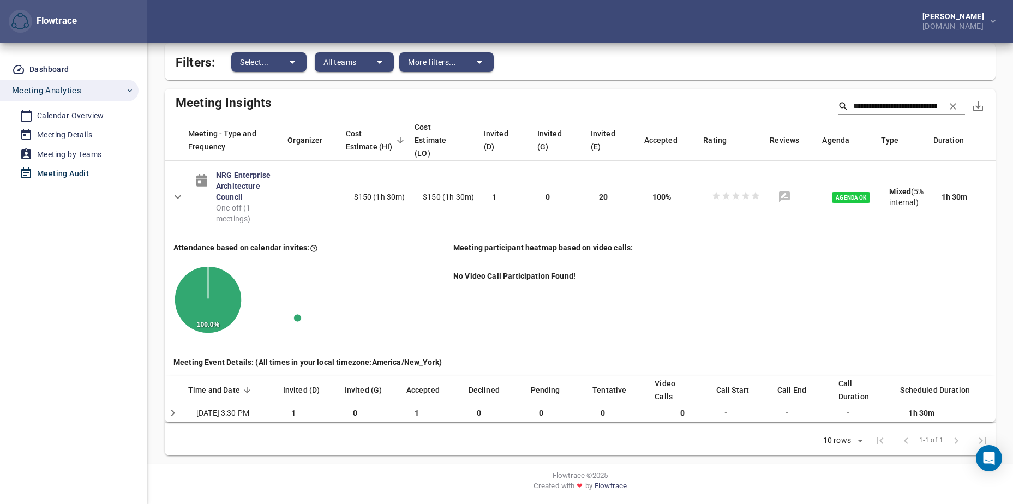
scroll to position [88, 0]
click at [902, 105] on input "**********" at bounding box center [894, 106] width 83 height 16
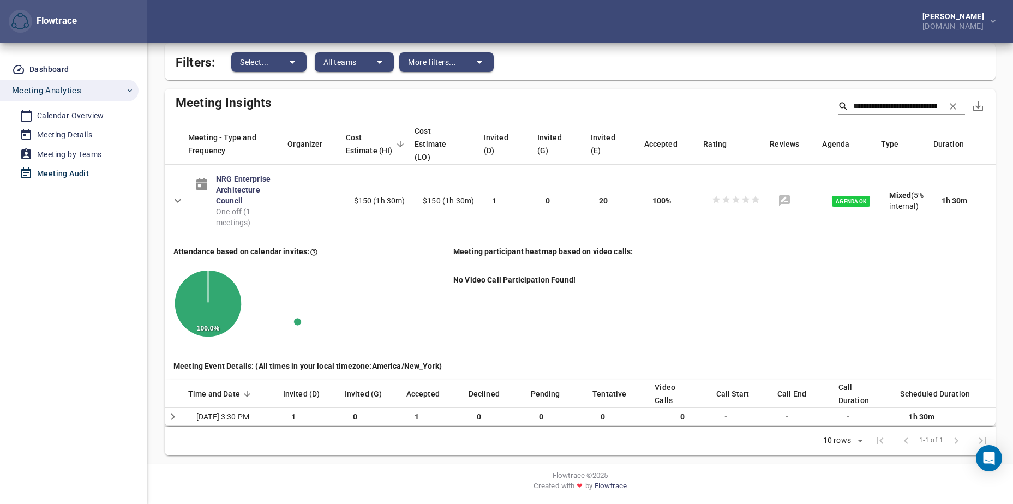
scroll to position [0, 0]
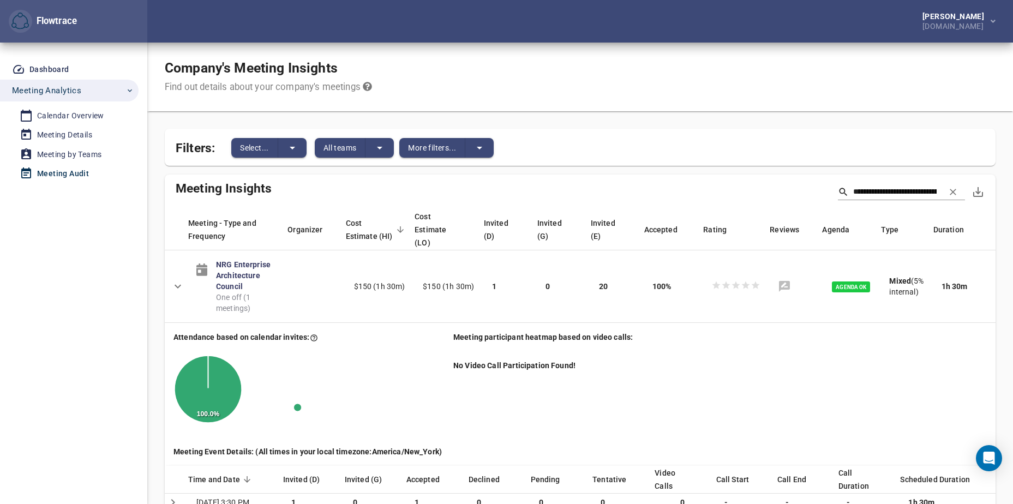
click at [954, 194] on icon "clear" at bounding box center [952, 192] width 7 height 7
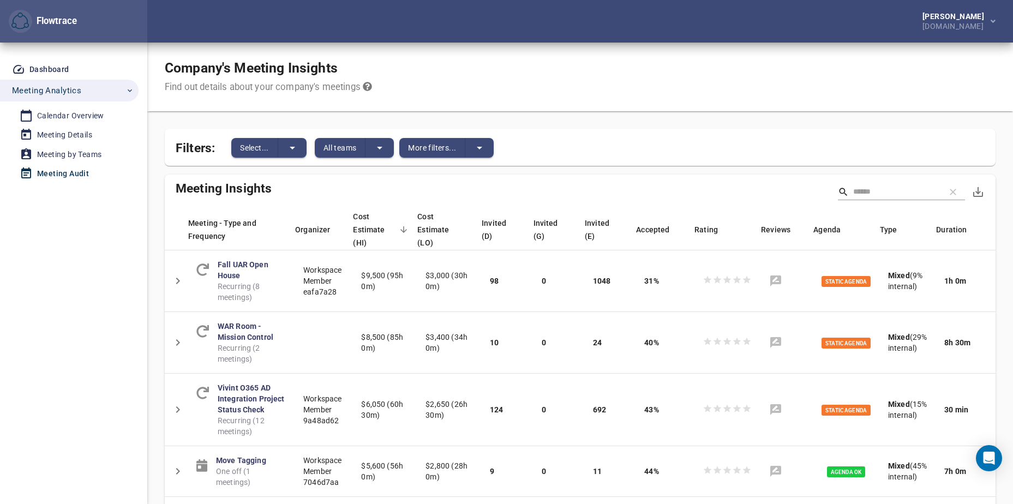
click at [899, 189] on input "Search" at bounding box center [894, 192] width 83 height 16
paste input "**********"
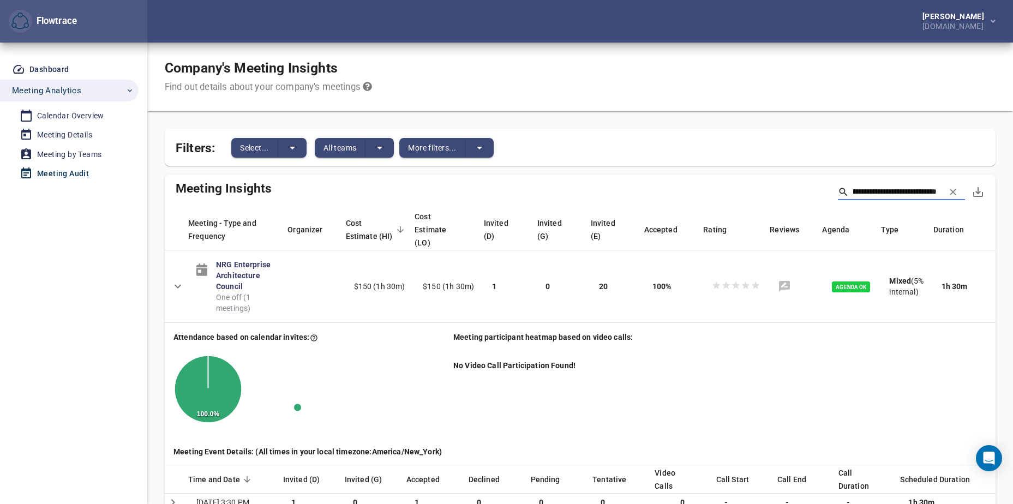
click at [866, 191] on input "**********" at bounding box center [894, 192] width 83 height 16
drag, startPoint x: 865, startPoint y: 190, endPoint x: 700, endPoint y: 186, distance: 165.3
click at [701, 187] on div "**********" at bounding box center [580, 192] width 831 height 35
click at [933, 191] on input "**********" at bounding box center [894, 192] width 83 height 16
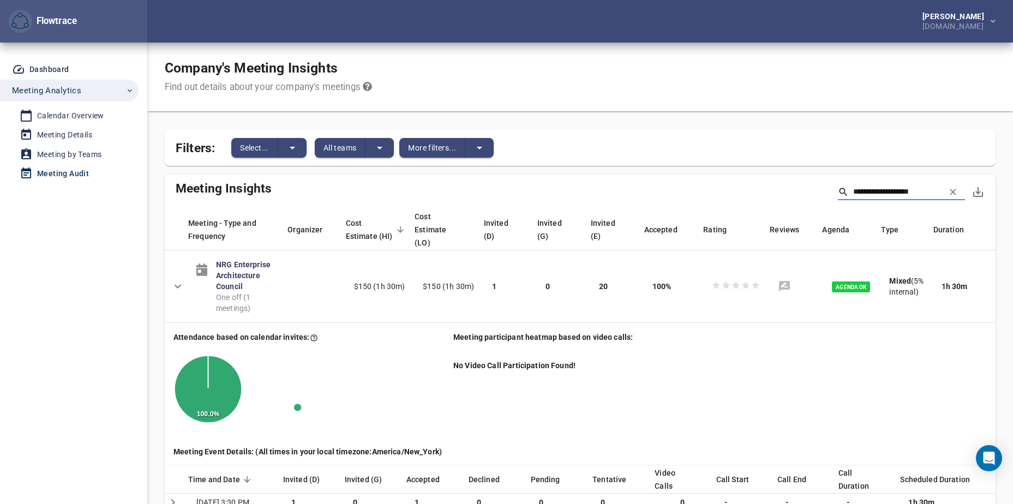
click at [919, 192] on input "**********" at bounding box center [894, 192] width 83 height 16
click at [919, 193] on input "**********" at bounding box center [894, 192] width 83 height 16
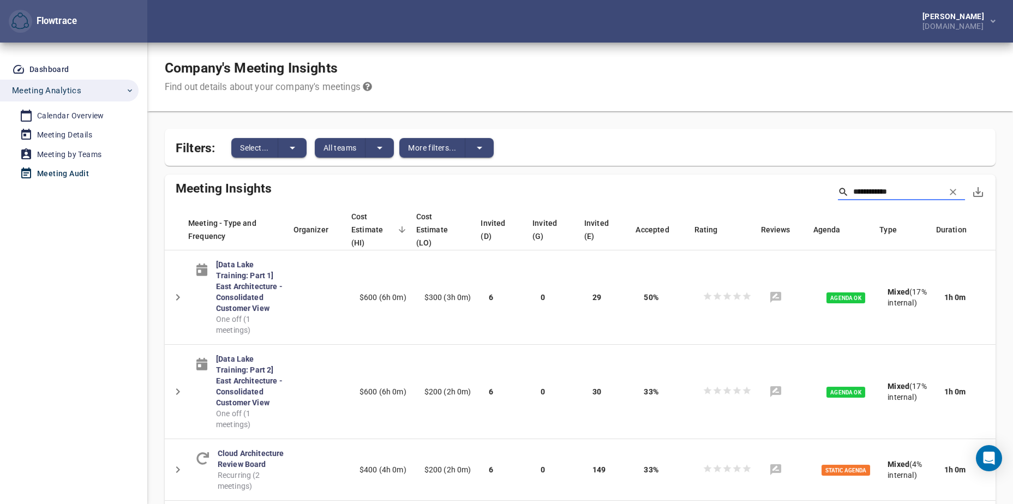
type input "**********"
click at [76, 137] on div "Meeting Details" at bounding box center [64, 135] width 55 height 14
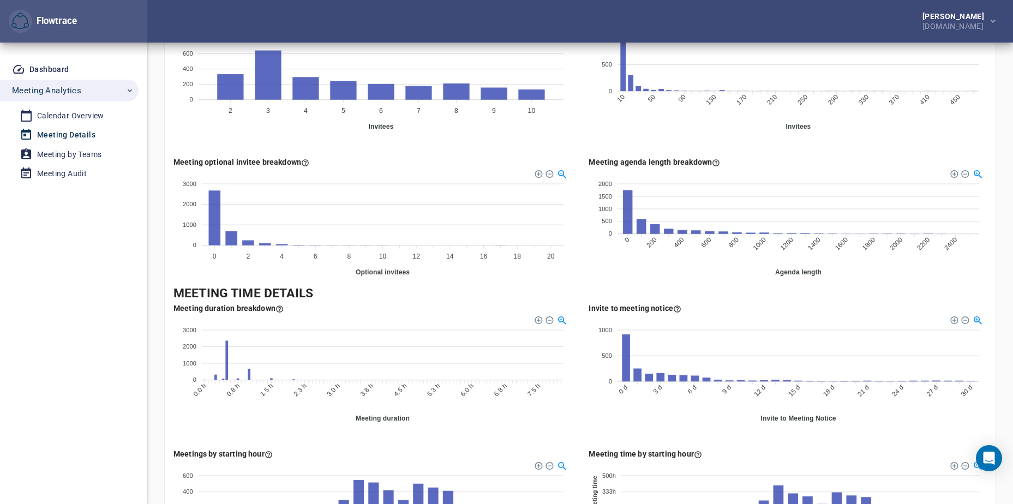
scroll to position [200, 0]
